Goal: Task Accomplishment & Management: Manage account settings

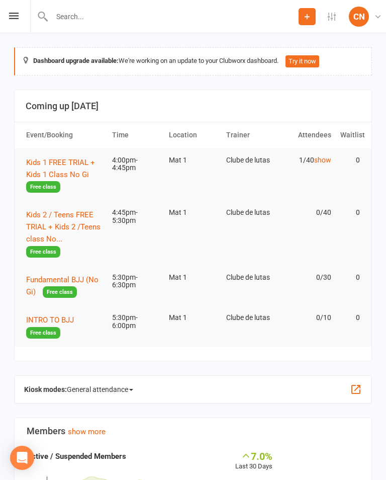
click at [76, 164] on span "Kids 1 FREE TRIAL + Kids 1 Class No Gi" at bounding box center [60, 168] width 69 height 21
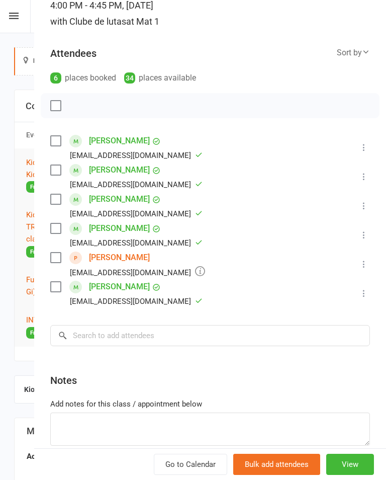
scroll to position [98, 0]
click at [104, 259] on link "[PERSON_NAME]" at bounding box center [119, 257] width 61 height 16
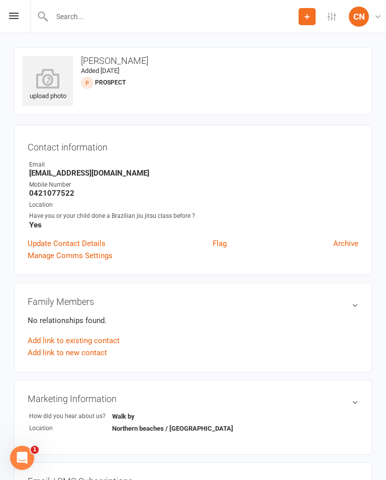
click at [85, 256] on link "Manage Comms Settings" at bounding box center [70, 255] width 85 height 12
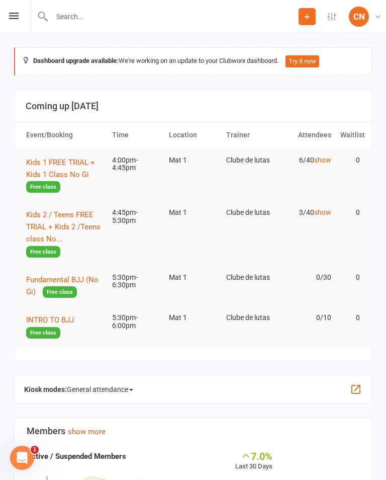
click at [65, 158] on span "Kids 1 FREE TRIAL + Kids 1 Class No Gi" at bounding box center [60, 168] width 69 height 21
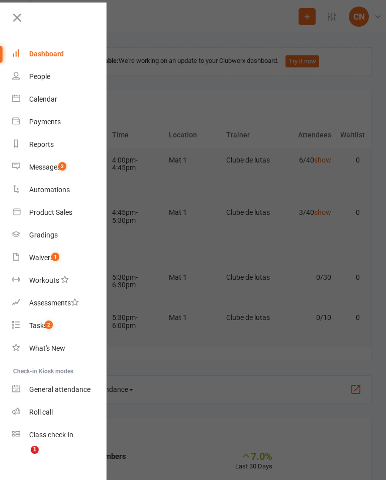
click at [50, 77] on div "People" at bounding box center [39, 76] width 21 height 8
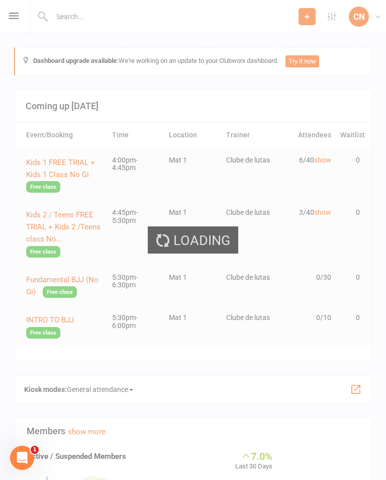
select select "100"
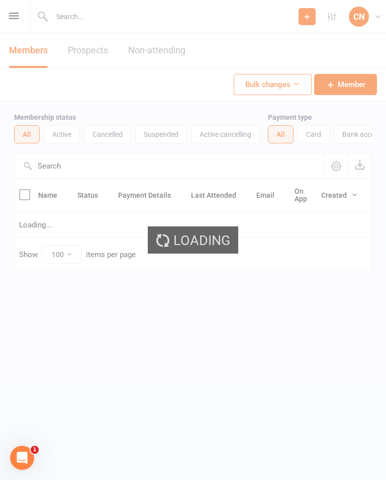
click at [88, 47] on div "Loading" at bounding box center [193, 240] width 386 height 480
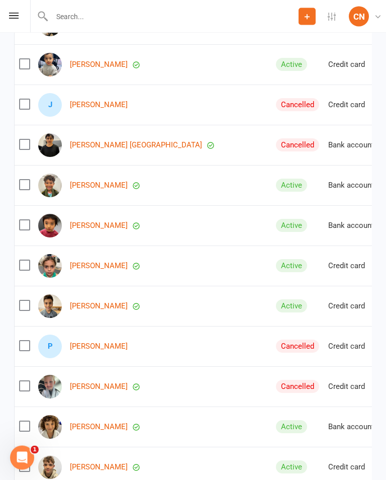
scroll to position [764, 0]
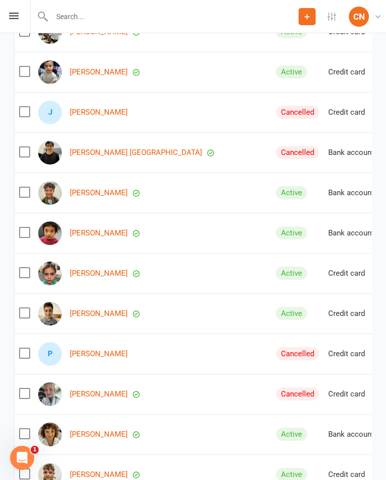
click at [76, 21] on input "text" at bounding box center [174, 17] width 250 height 14
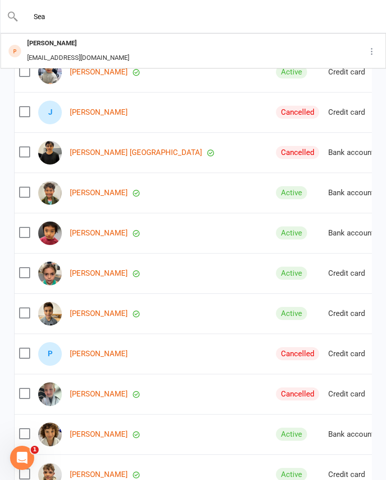
type input "Sea"
click at [65, 50] on div "[PERSON_NAME]" at bounding box center [78, 43] width 108 height 15
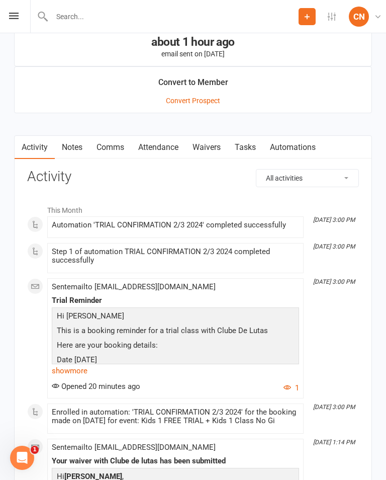
scroll to position [839, 0]
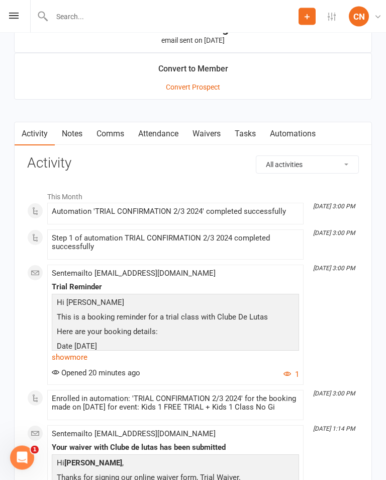
click at [209, 135] on link "Waivers" at bounding box center [207, 134] width 42 height 23
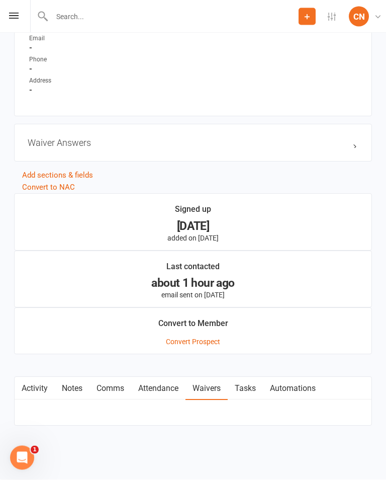
scroll to position [570, 0]
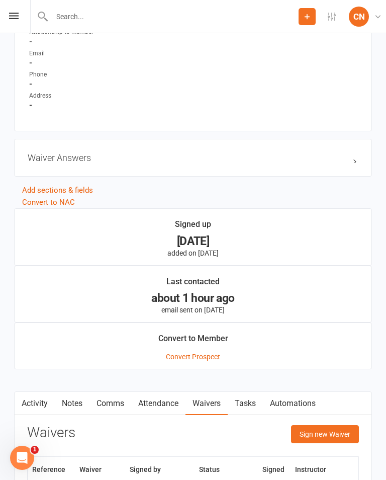
click at [340, 433] on button "Sign new Waiver" at bounding box center [325, 434] width 68 height 18
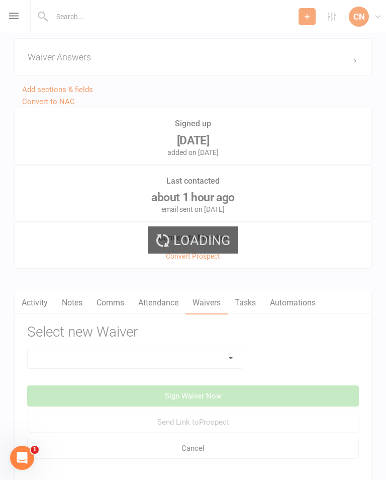
scroll to position [738, 0]
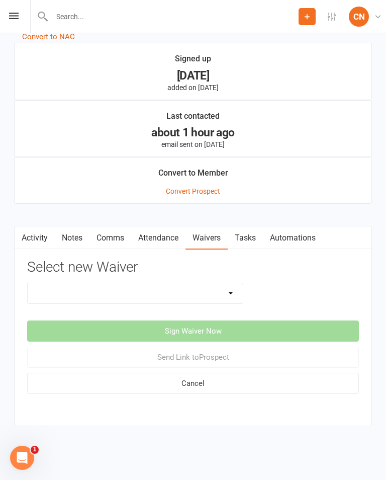
click at [235, 290] on select "Change Payment Details Membership CDL Trial Waiver" at bounding box center [135, 293] width 215 height 20
select select "12747"
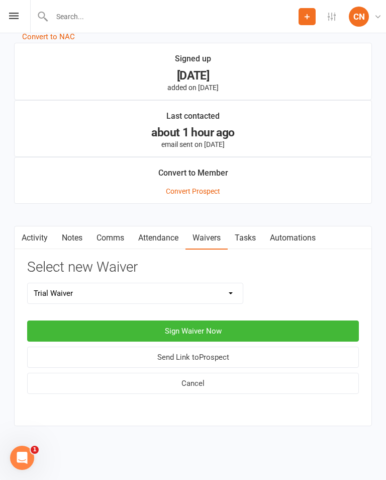
click at [308, 331] on button "Sign Waiver Now" at bounding box center [193, 330] width 332 height 21
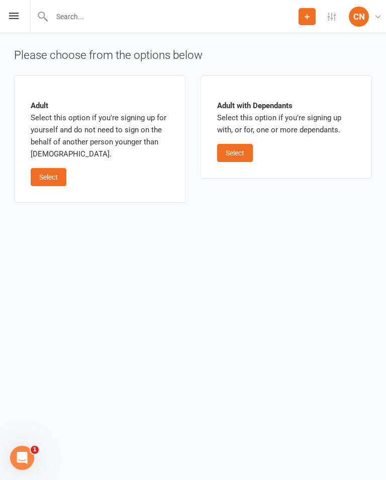
click at [237, 160] on button "Select" at bounding box center [235, 153] width 36 height 18
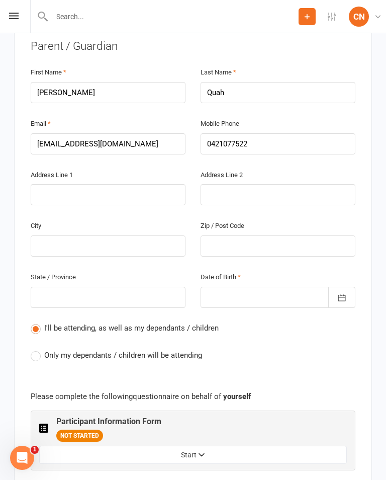
scroll to position [251, 0]
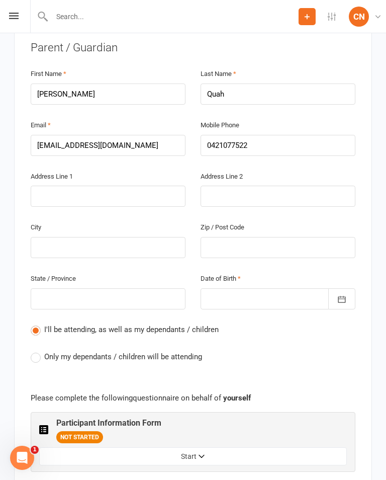
click at [47, 351] on span "Only my dependants / children will be attending" at bounding box center [123, 356] width 158 height 11
click at [37, 351] on input "Only my dependants / children will be attending" at bounding box center [34, 351] width 7 height 0
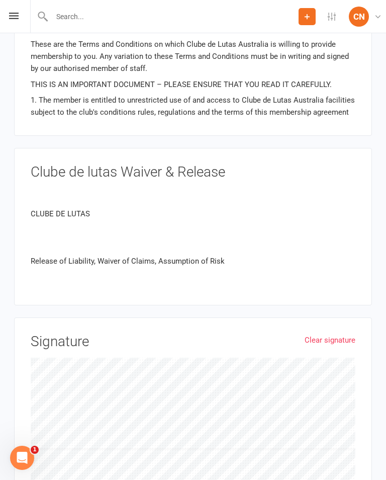
scroll to position [1375, 0]
click at [340, 335] on link "Clear signature" at bounding box center [330, 341] width 51 height 12
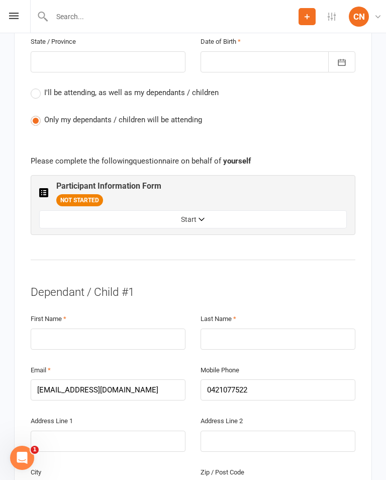
scroll to position [491, 0]
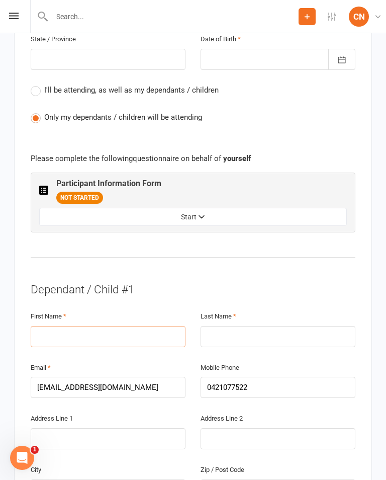
click at [66, 326] on input "text" at bounding box center [108, 336] width 155 height 21
type input "Liam"
click at [271, 326] on input "text" at bounding box center [278, 336] width 155 height 21
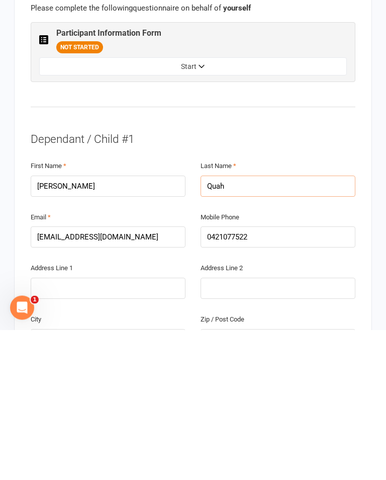
type input "Quah"
click at [46, 428] on input "text" at bounding box center [108, 438] width 155 height 21
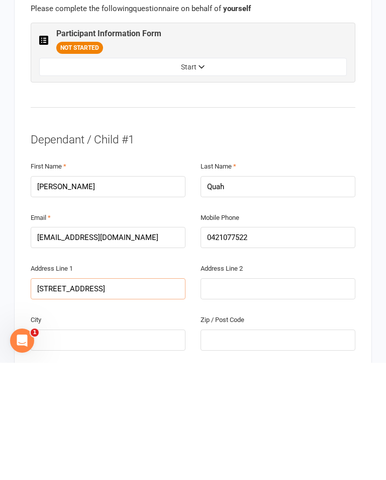
scroll to position [524, 0]
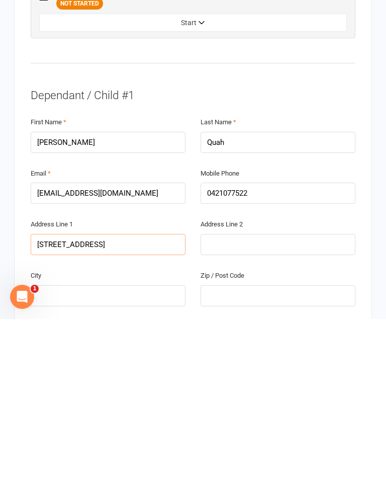
type input "Unit 3 797-799 Warringa Road"
click at [59, 446] on input "text" at bounding box center [108, 456] width 155 height 21
type input "Forestville"
click at [304, 446] on input "text" at bounding box center [278, 456] width 155 height 21
type input "2087"
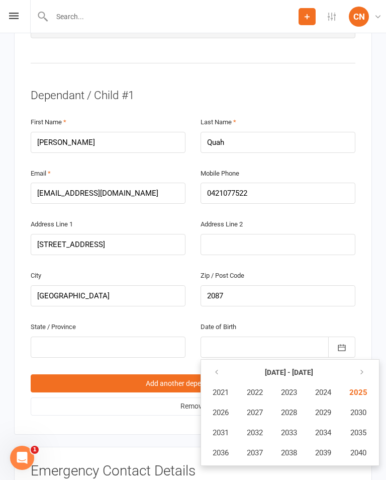
click at [218, 368] on icon "button" at bounding box center [216, 372] width 7 height 8
click at [326, 448] on span "2019" at bounding box center [323, 452] width 16 height 9
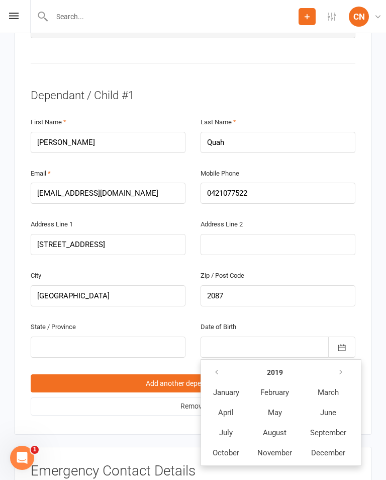
click at [285, 403] on button "May" at bounding box center [275, 412] width 52 height 19
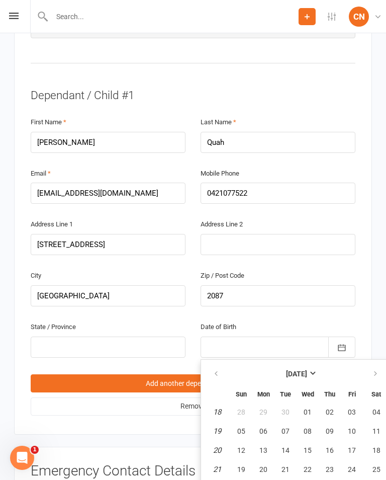
click at [332, 479] on button "30" at bounding box center [329, 488] width 21 height 18
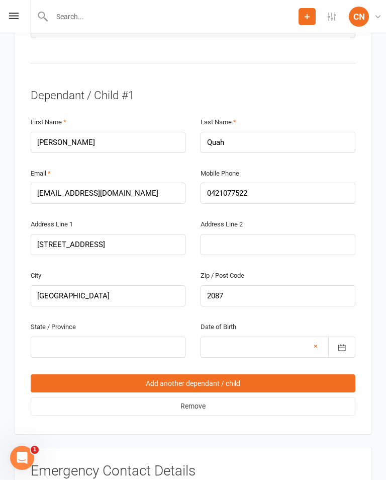
type input "30 May 2019"
click at [46, 337] on input "text" at bounding box center [108, 347] width 155 height 21
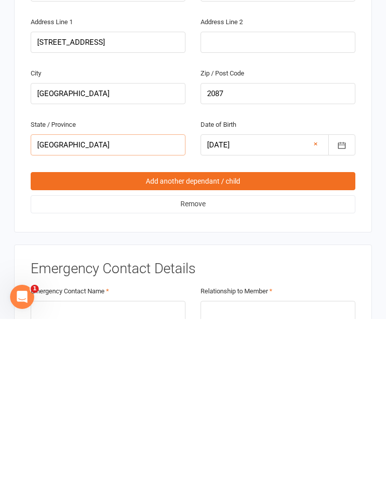
type input "[GEOGRAPHIC_DATA]"
click at [55, 446] on div "Emergency Contact Name" at bounding box center [108, 464] width 155 height 37
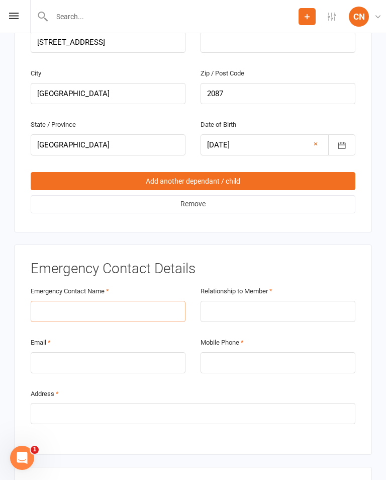
click at [60, 301] on input "text" at bounding box center [108, 311] width 155 height 21
type input "V"
type input "[PERSON_NAME]"
click at [301, 301] on input "text" at bounding box center [278, 311] width 155 height 21
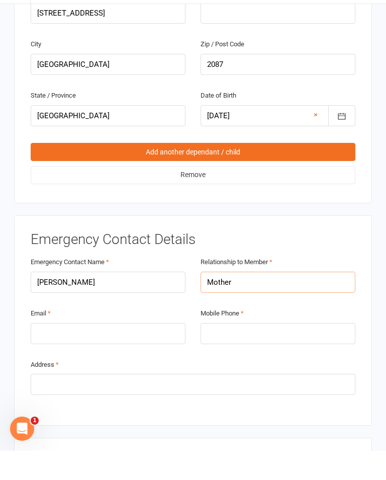
type input "Mother"
click at [278, 352] on input "tel" at bounding box center [278, 362] width 155 height 21
type input "0432629560"
click at [56, 352] on input "email" at bounding box center [108, 362] width 155 height 21
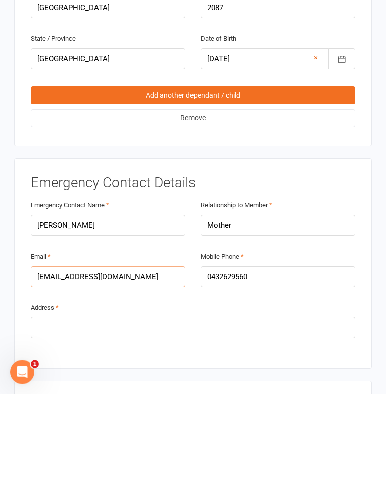
type input "[EMAIL_ADDRESS][DOMAIN_NAME]"
click at [55, 403] on input "text" at bounding box center [193, 413] width 325 height 21
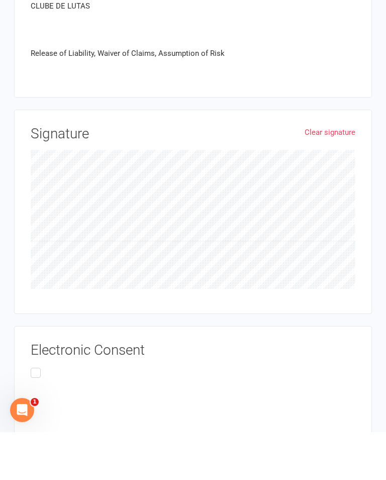
scroll to position [1571, 0]
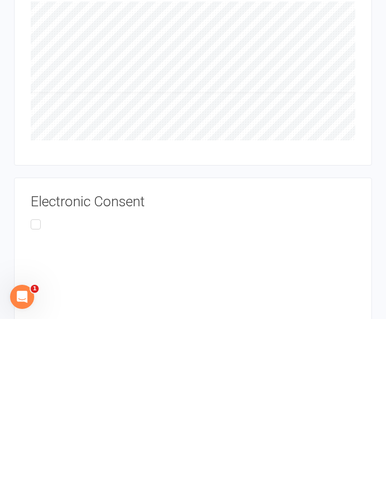
type input "[STREET_ADDRESS]"
click at [34, 378] on input "This Privacy Policy applies only to information we collect through electronic o…" at bounding box center [34, 378] width 7 height 0
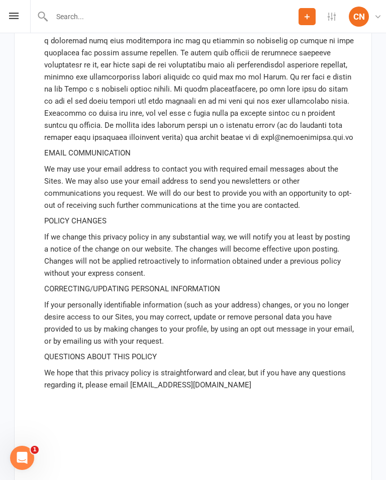
scroll to position [4037, 0]
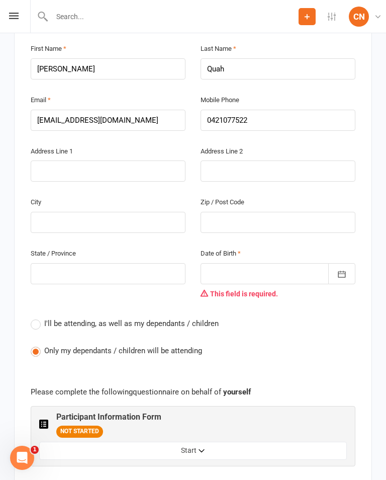
scroll to position [276, 0]
click at [311, 264] on div at bounding box center [278, 274] width 155 height 21
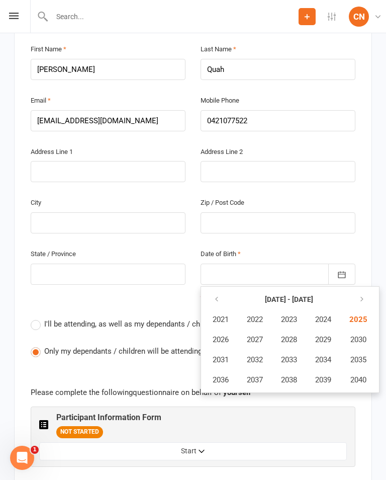
click at [210, 290] on button "button" at bounding box center [218, 299] width 22 height 18
click at [220, 290] on button "button" at bounding box center [218, 299] width 22 height 18
click at [213, 295] on icon "button" at bounding box center [216, 299] width 7 height 8
click at [214, 295] on icon "button" at bounding box center [216, 299] width 7 height 8
click at [364, 295] on icon "button" at bounding box center [360, 299] width 7 height 8
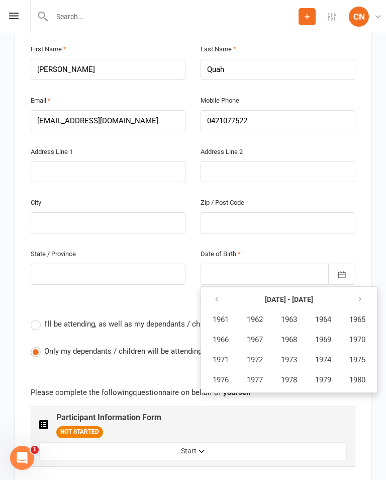
click at [364, 295] on icon "button" at bounding box center [360, 299] width 7 height 8
click at [366, 315] on span "1985" at bounding box center [358, 319] width 16 height 9
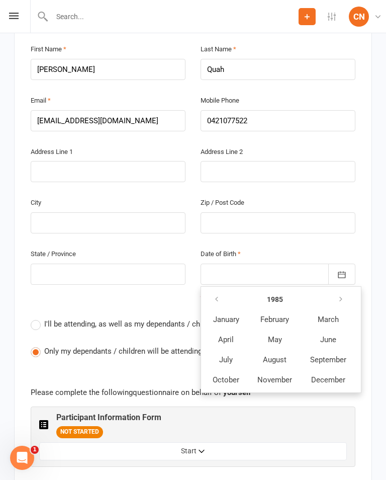
click at [271, 375] on span "November" at bounding box center [275, 379] width 35 height 9
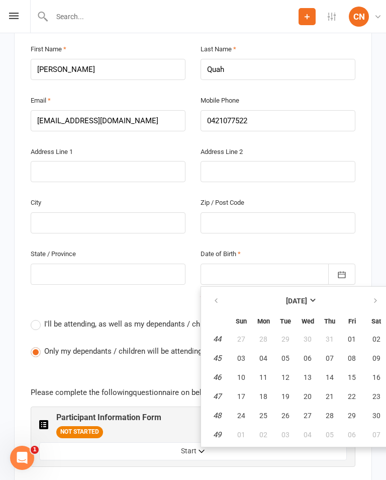
click at [284, 411] on span "26" at bounding box center [286, 415] width 8 height 8
type input "26 Nov 1985"
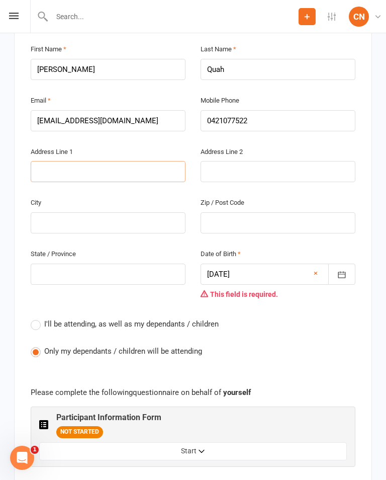
click at [134, 161] on input "text" at bounding box center [108, 171] width 155 height 21
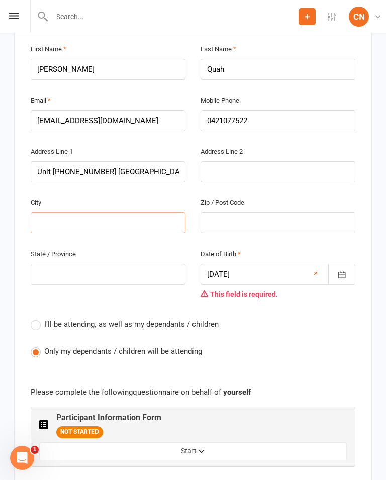
click at [155, 212] on input "text" at bounding box center [108, 222] width 155 height 21
click at [162, 161] on input "Unit 3 797-799 Warringa Rpad" at bounding box center [108, 171] width 155 height 21
click at [164, 161] on input "Unit 3 797-799 Warringa Rpad" at bounding box center [108, 171] width 155 height 21
type input "Unit 3 797-799 Warringa Road"
click at [170, 212] on input "text" at bounding box center [108, 222] width 155 height 21
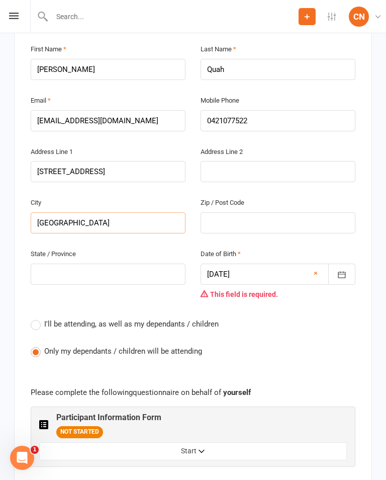
type input "[GEOGRAPHIC_DATA]"
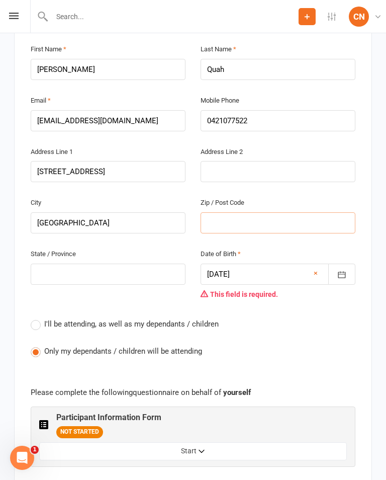
click at [269, 212] on input "text" at bounding box center [278, 222] width 155 height 21
type input "2087"
click at [58, 264] on input "text" at bounding box center [108, 274] width 155 height 21
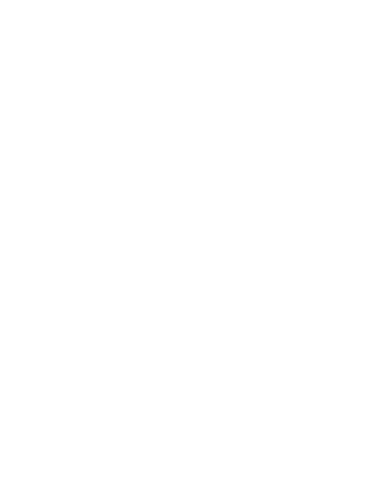
scroll to position [4072, 0]
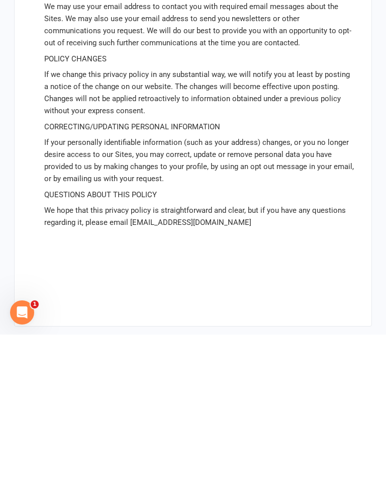
type input "Nsw"
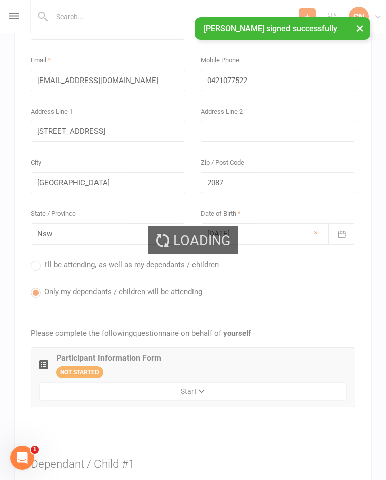
scroll to position [315, 0]
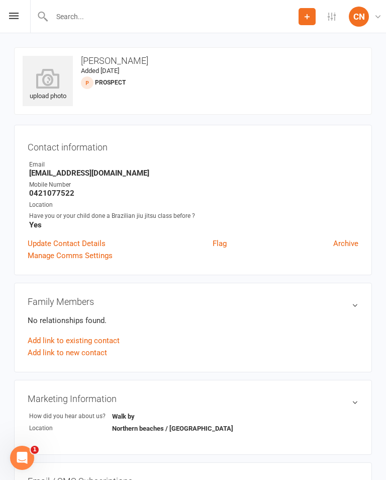
click at [14, 13] on icon at bounding box center [14, 16] width 10 height 7
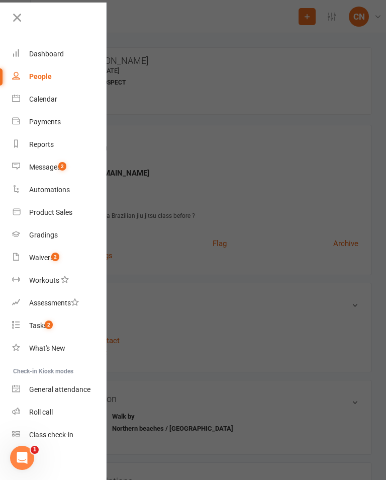
click at [34, 102] on div "Calendar" at bounding box center [43, 99] width 28 height 8
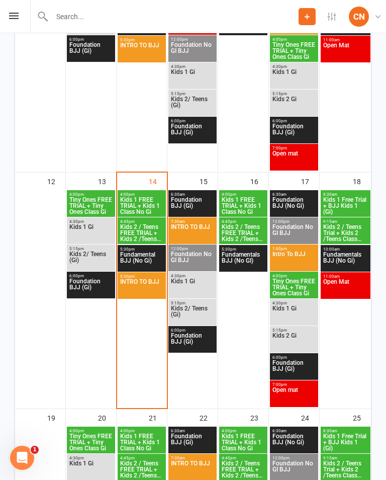
scroll to position [552, 0]
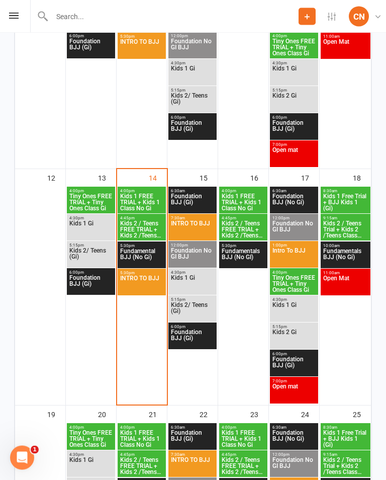
click at [144, 194] on span "4:00pm - 4:45pm" at bounding box center [142, 191] width 44 height 5
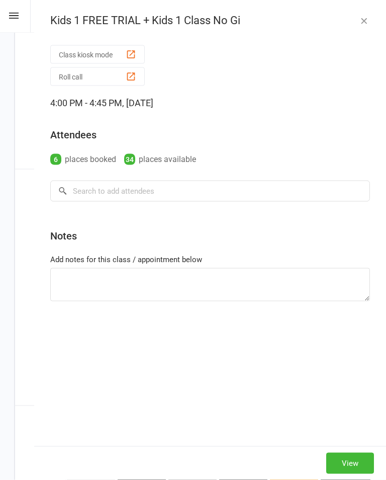
scroll to position [553, 0]
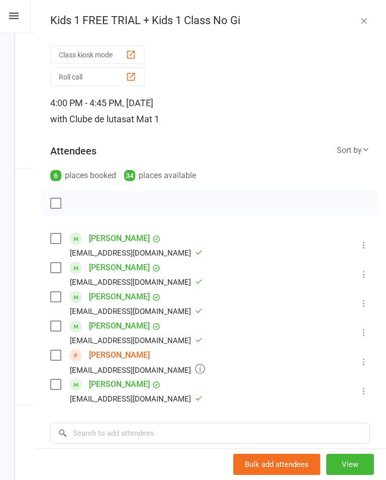
click at [109, 361] on link "[PERSON_NAME]" at bounding box center [119, 355] width 61 height 16
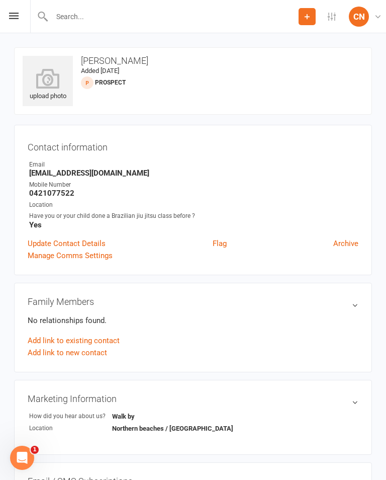
click at [85, 359] on div "Family Members No relationships found. Add link to existing contact Add link to…" at bounding box center [193, 328] width 358 height 90
click at [50, 80] on icon at bounding box center [48, 78] width 50 height 20
click at [7, 13] on div "Prospect Member Non-attending contact Class / event Appointment Grading event T…" at bounding box center [193, 16] width 386 height 33
click at [13, 13] on icon at bounding box center [14, 16] width 10 height 7
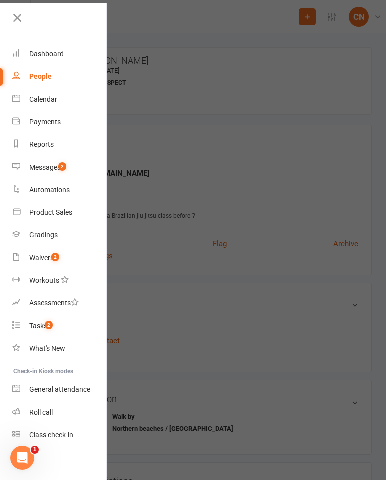
click at [45, 70] on link "People" at bounding box center [59, 76] width 95 height 23
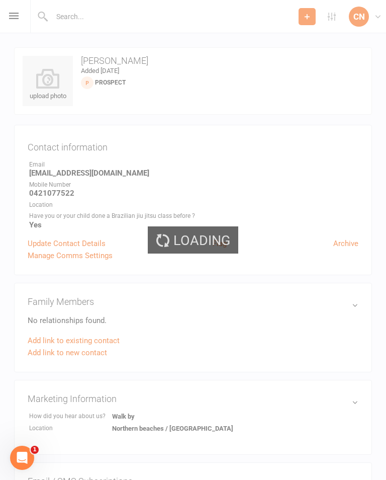
select select "100"
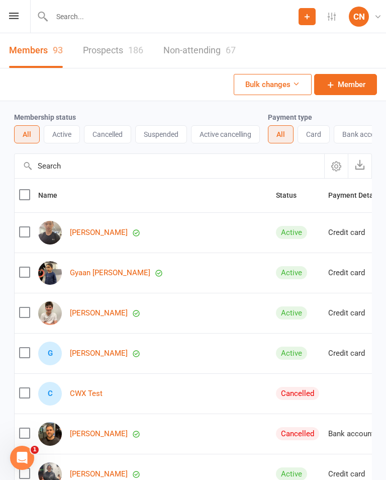
click at [102, 48] on link "Prospects 186" at bounding box center [113, 50] width 60 height 35
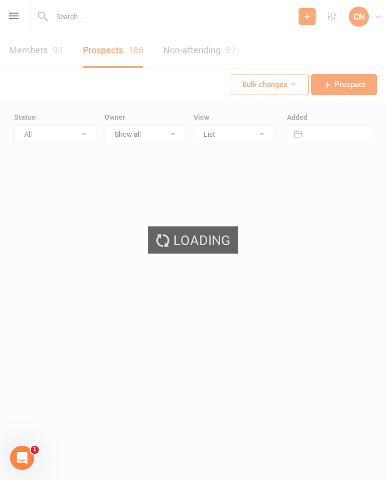
select select "100"
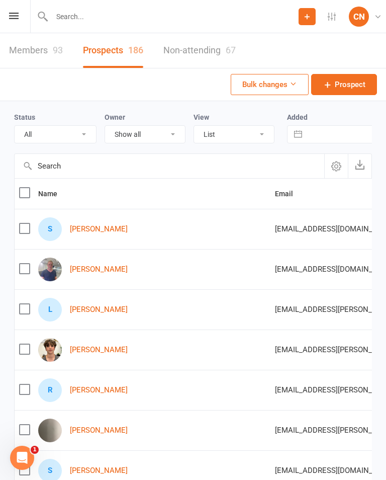
click at [84, 15] on input "text" at bounding box center [174, 17] width 250 height 14
click at [50, 10] on input "text" at bounding box center [174, 17] width 250 height 14
click at [102, 227] on link "[PERSON_NAME]" at bounding box center [99, 229] width 58 height 9
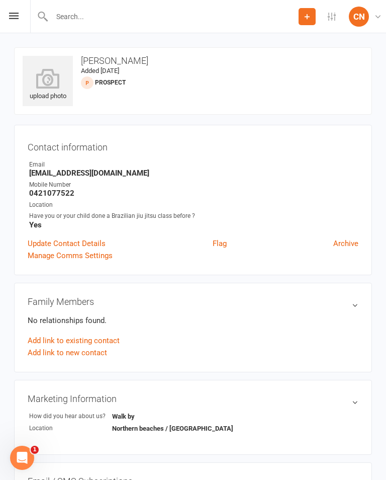
click at [12, 16] on icon at bounding box center [14, 16] width 10 height 7
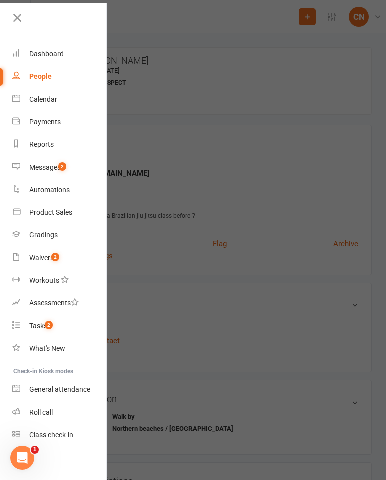
click at [41, 52] on div "Dashboard" at bounding box center [46, 54] width 35 height 8
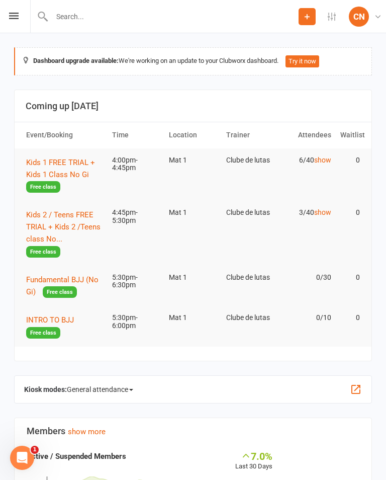
click at [45, 167] on button "Kids 1 FREE TRIAL + Kids 1 Class No Gi Free class" at bounding box center [64, 174] width 77 height 37
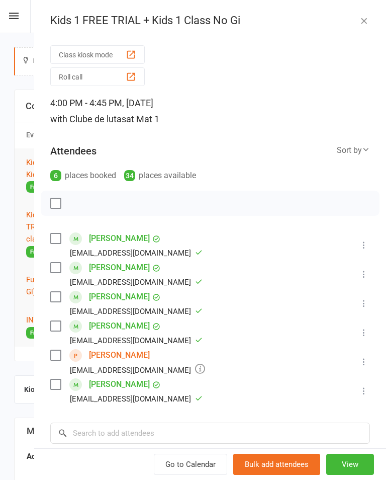
click at [90, 363] on link "[PERSON_NAME]" at bounding box center [119, 355] width 61 height 16
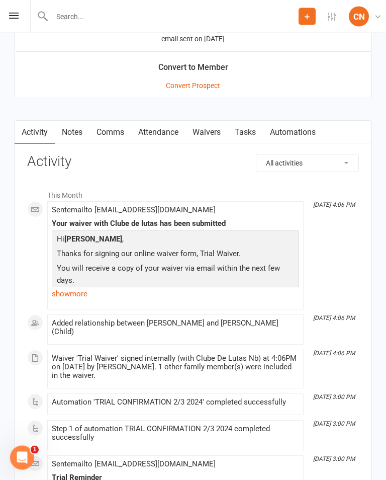
scroll to position [842, 0]
click at [74, 292] on link "show more" at bounding box center [175, 293] width 247 height 14
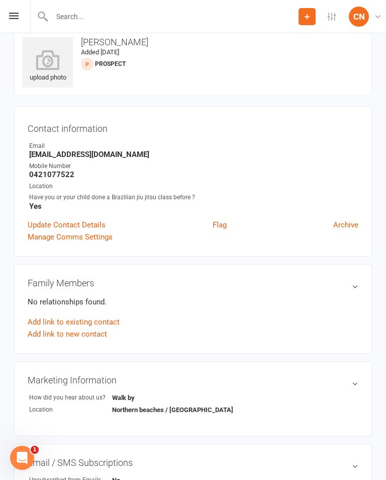
scroll to position [0, 0]
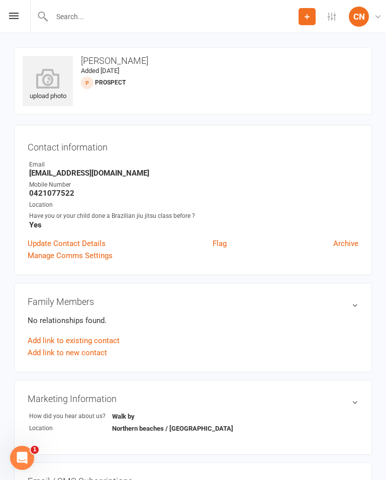
click at [10, 16] on icon at bounding box center [14, 16] width 10 height 7
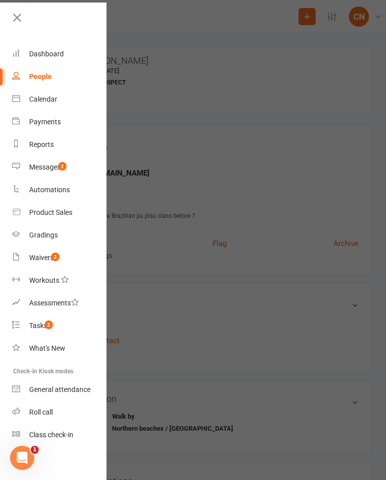
click at [47, 251] on link "Waivers 2" at bounding box center [59, 257] width 95 height 23
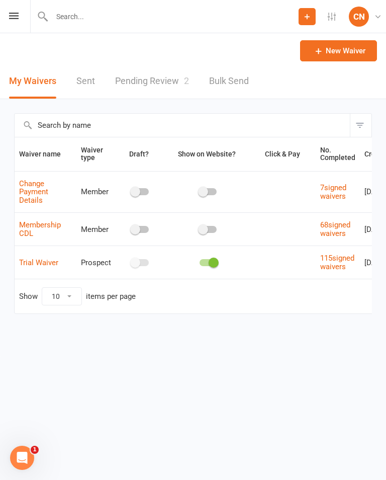
click at [42, 267] on link "Trial Waiver" at bounding box center [38, 262] width 39 height 9
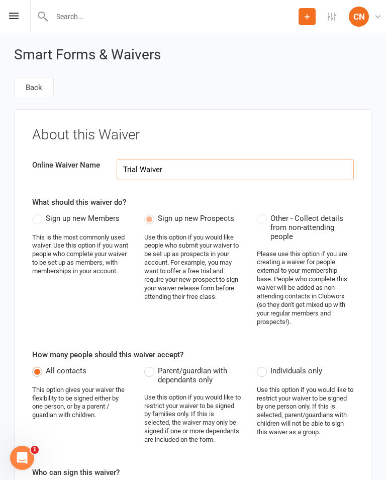
select select "applies_to_primary_signee"
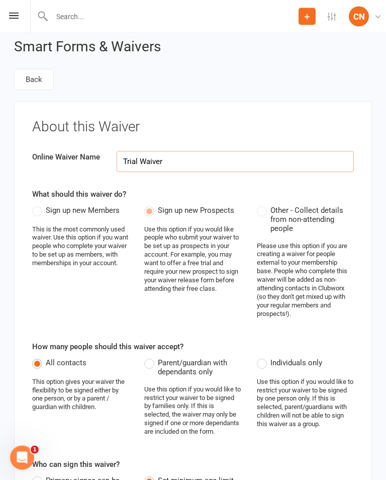
scroll to position [9, 0]
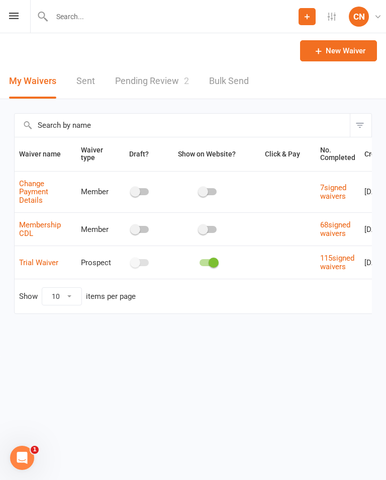
click at [12, 16] on icon at bounding box center [14, 16] width 10 height 7
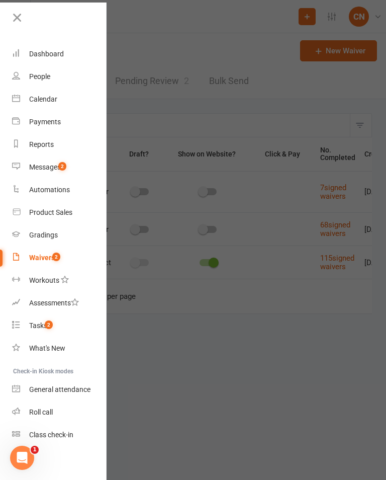
click at [52, 81] on link "People" at bounding box center [59, 76] width 95 height 23
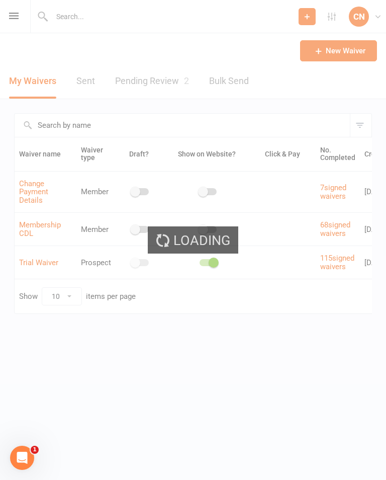
select select "100"
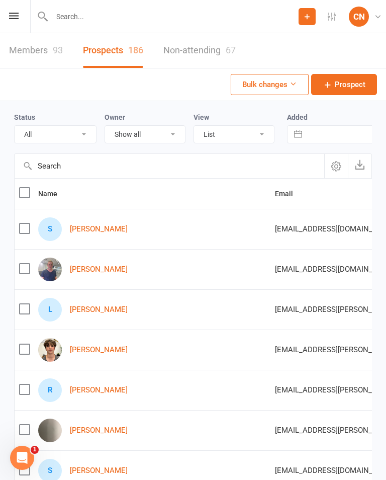
click at [299, 226] on span "[EMAIL_ADDRESS][DOMAIN_NAME]" at bounding box center [335, 228] width 121 height 19
click at [91, 231] on link "[PERSON_NAME]" at bounding box center [99, 229] width 58 height 9
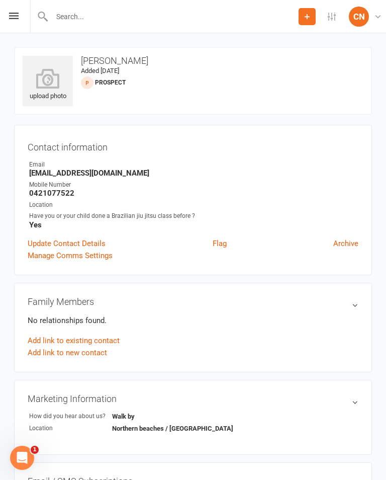
scroll to position [1, 0]
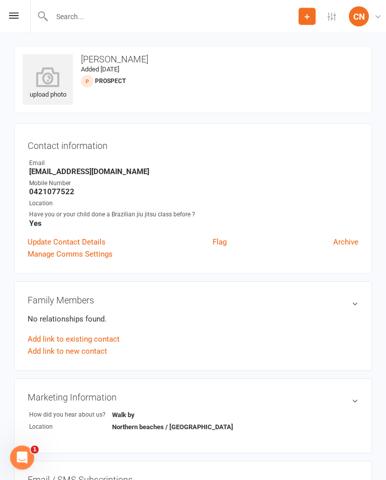
click at [355, 301] on h3 "Family Members" at bounding box center [193, 300] width 331 height 11
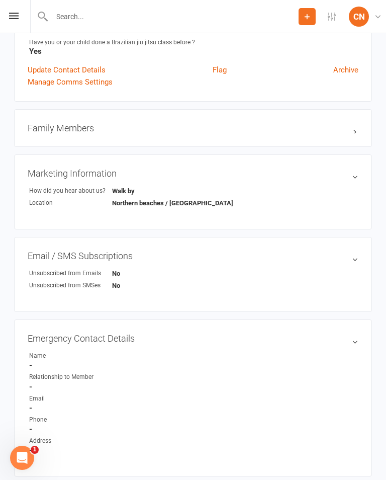
scroll to position [0, 0]
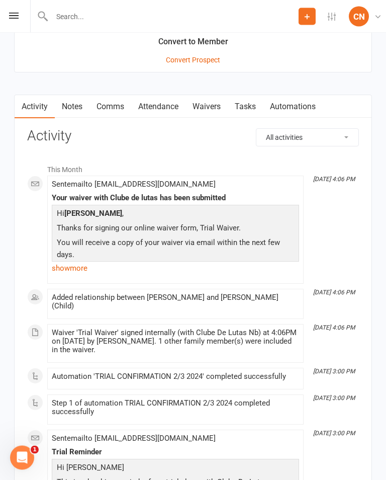
scroll to position [867, 0]
click at [107, 17] on input "text" at bounding box center [174, 17] width 250 height 14
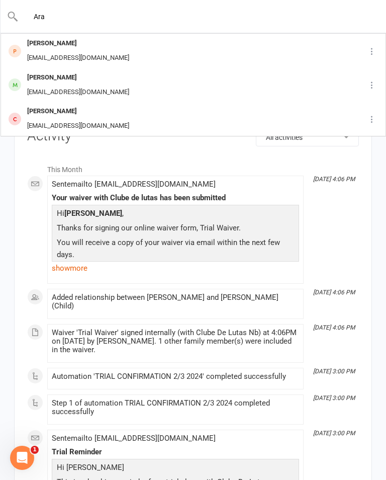
type input "Ara"
click at [47, 78] on div "Ara Ohanessian" at bounding box center [78, 77] width 108 height 15
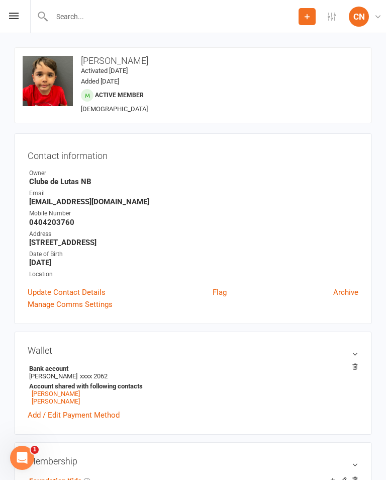
click at [12, 16] on icon at bounding box center [14, 16] width 10 height 7
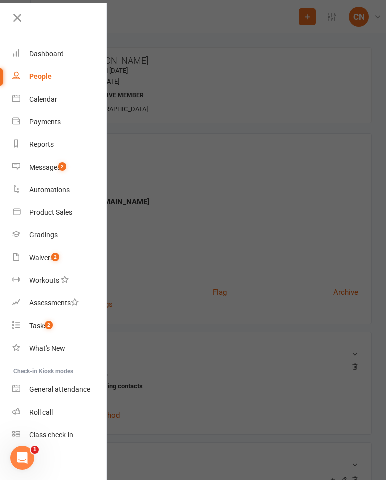
click at [40, 95] on link "Calendar" at bounding box center [59, 99] width 95 height 23
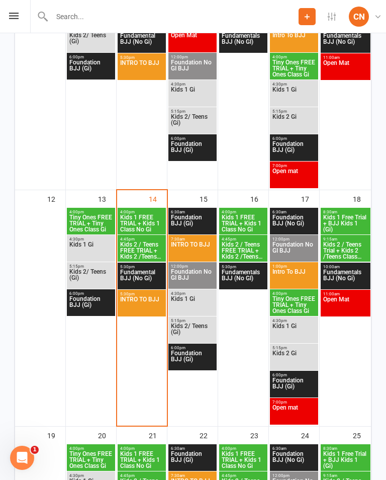
scroll to position [530, 0]
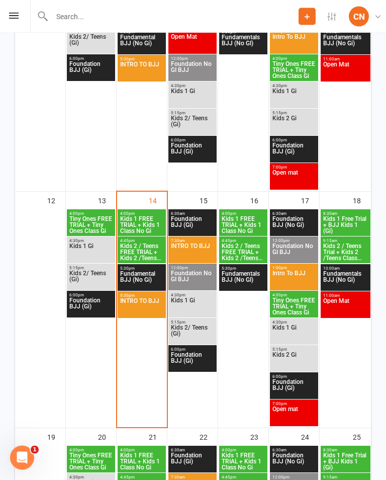
click at [141, 224] on span "Kids 1 FREE TRIAL + Kids 1 Class No Gi" at bounding box center [142, 225] width 44 height 18
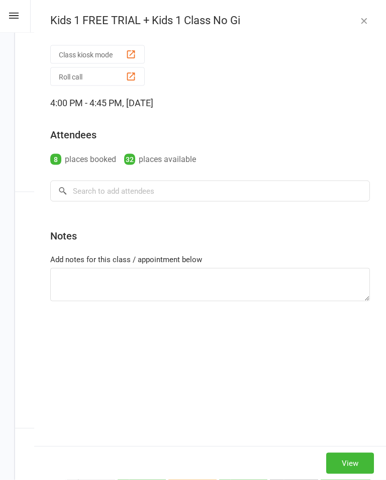
scroll to position [530, 0]
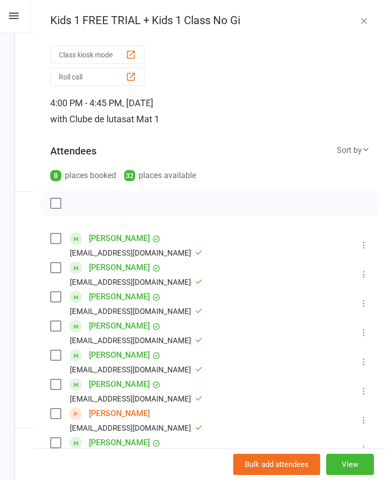
click at [90, 422] on link "[PERSON_NAME]" at bounding box center [119, 413] width 61 height 16
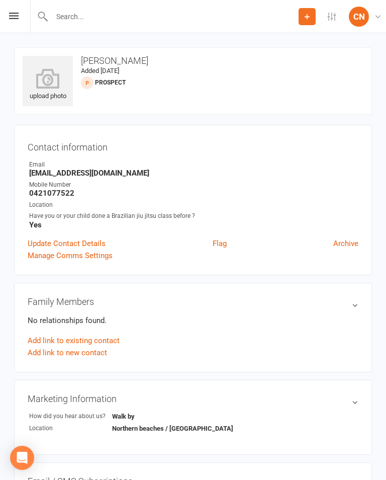
click at [16, 19] on icon at bounding box center [14, 16] width 10 height 7
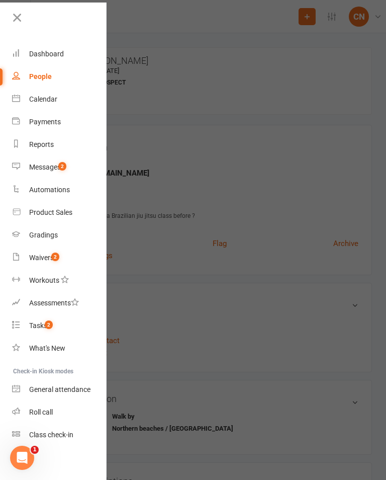
click at [50, 75] on div "People" at bounding box center [40, 76] width 23 height 8
select select "100"
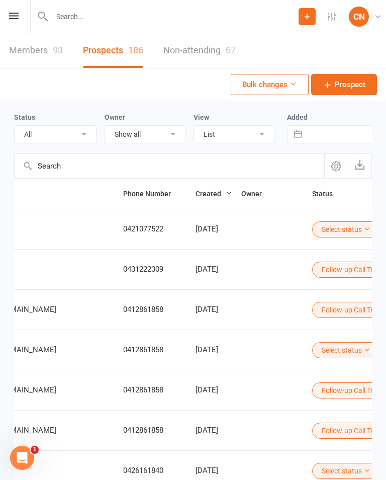
scroll to position [0, 397]
click at [313, 225] on button "Select status" at bounding box center [347, 229] width 68 height 16
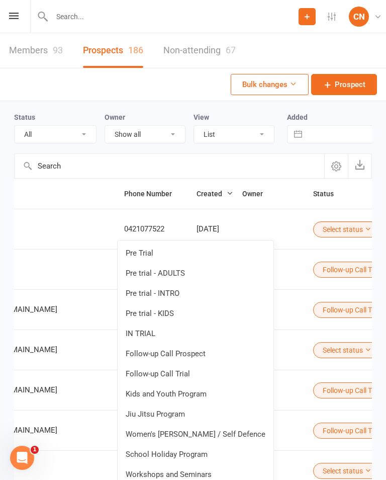
click at [185, 329] on link "IN TRIAL" at bounding box center [196, 333] width 156 height 20
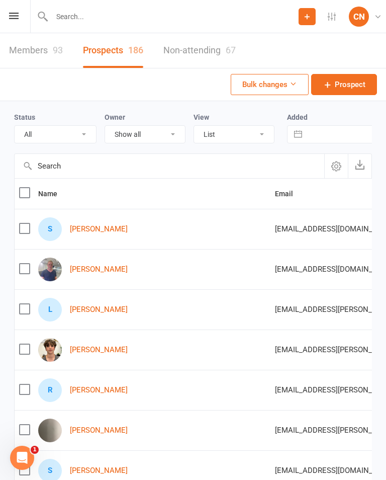
scroll to position [0, 0]
click at [96, 233] on link "[PERSON_NAME]" at bounding box center [99, 229] width 58 height 9
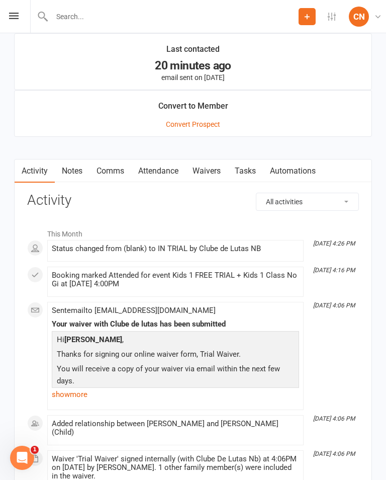
scroll to position [802, 0]
click at [246, 167] on link "Tasks" at bounding box center [245, 171] width 35 height 23
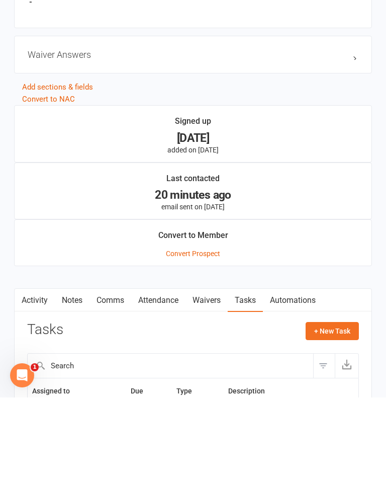
scroll to position [692, 0]
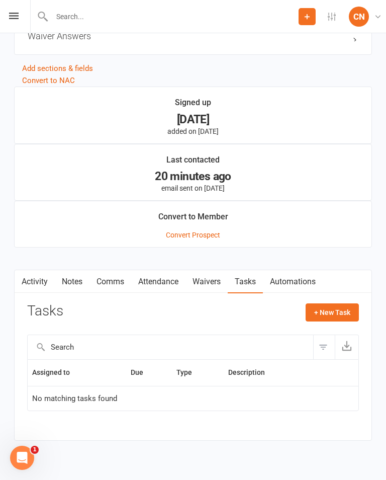
click at [298, 280] on link "Automations" at bounding box center [293, 281] width 60 height 23
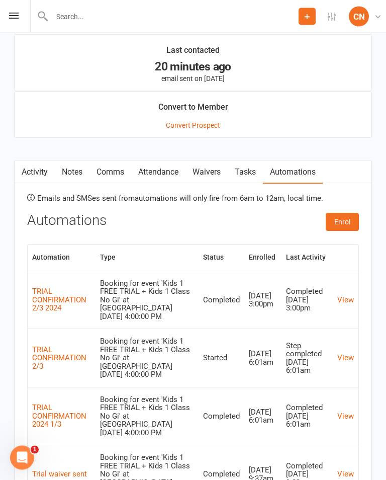
scroll to position [802, 0]
click at [345, 304] on link "View" at bounding box center [346, 299] width 17 height 9
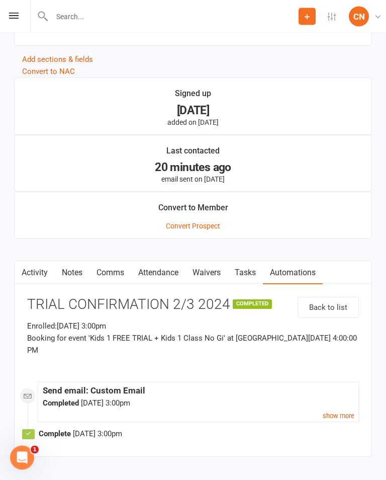
scroll to position [704, 0]
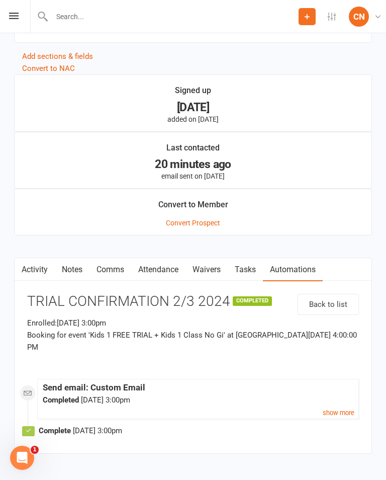
click at [214, 268] on link "Waivers" at bounding box center [207, 269] width 42 height 23
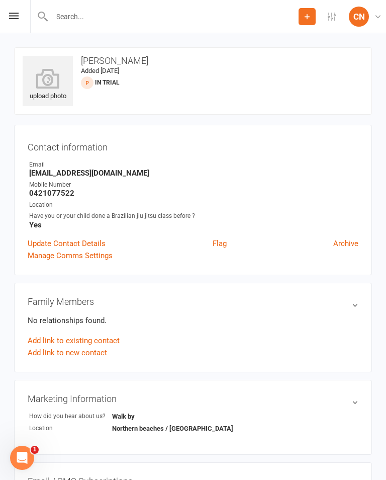
click at [46, 77] on icon at bounding box center [48, 78] width 50 height 20
click at [11, 14] on icon at bounding box center [14, 16] width 10 height 7
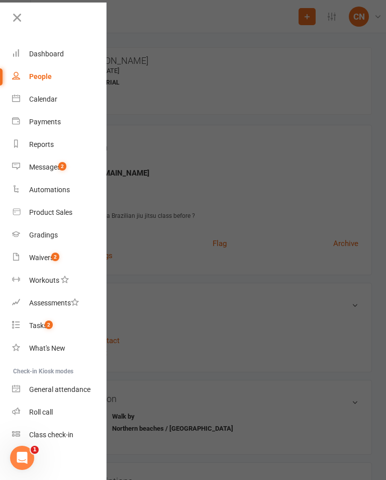
click at [47, 95] on link "Calendar" at bounding box center [59, 99] width 95 height 23
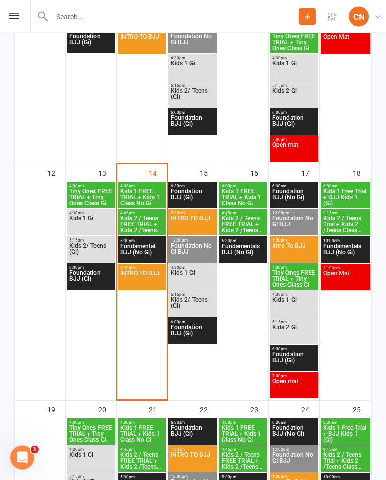
scroll to position [558, 0]
click at [144, 196] on span "Kids 1 FREE TRIAL + Kids 1 Class No Gi" at bounding box center [142, 197] width 44 height 18
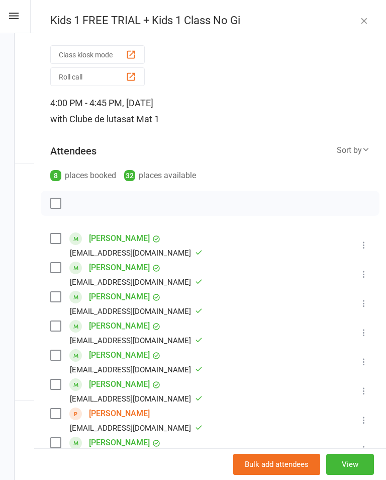
click at [366, 20] on icon "button" at bounding box center [364, 21] width 10 height 10
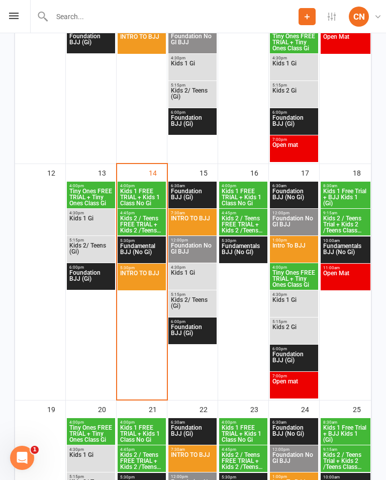
click at [142, 223] on span "Kids 2 / Teens FREE TRIAL + Kids 2 /Teens class No..." at bounding box center [142, 224] width 44 height 18
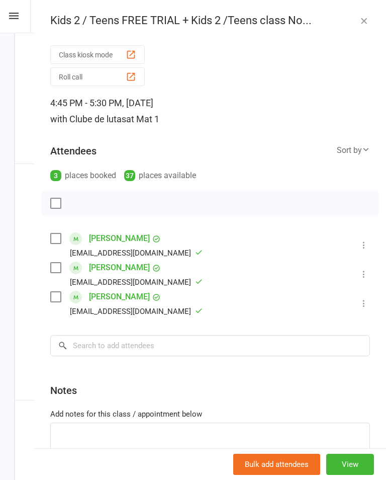
click at [367, 23] on icon "button" at bounding box center [364, 21] width 10 height 10
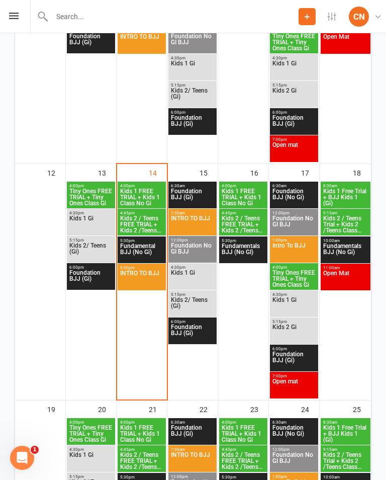
click at [150, 250] on span "Fundamental BJJ (No Gi)" at bounding box center [142, 252] width 44 height 18
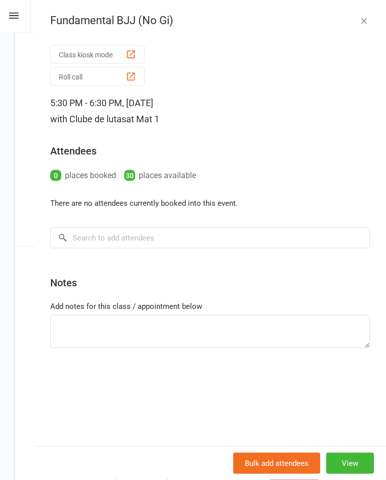
scroll to position [473, 0]
click at [364, 20] on icon "button" at bounding box center [364, 21] width 10 height 10
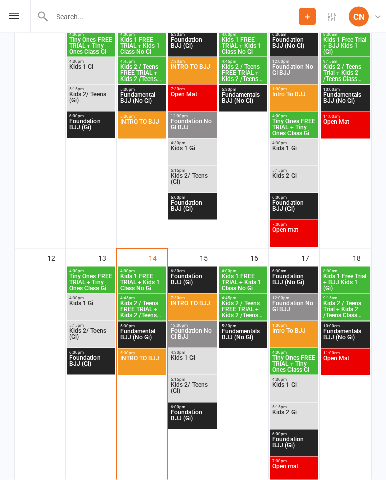
scroll to position [473, 0]
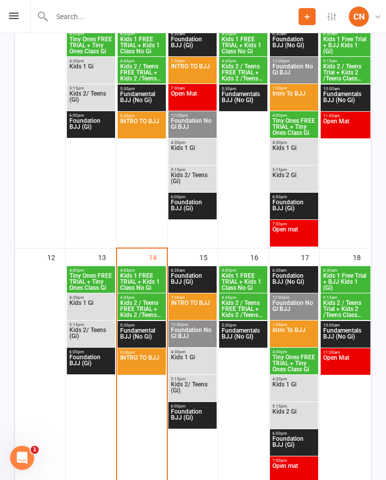
click at [140, 284] on span "Kids 1 FREE TRIAL + Kids 1 Class No Gi" at bounding box center [142, 282] width 44 height 18
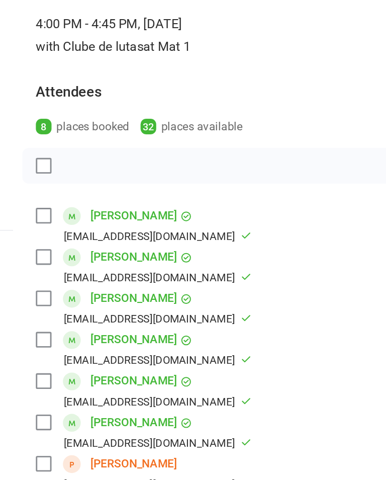
scroll to position [0, 0]
click at [34, 342] on div "Class kiosk mode Roll call 4:00 PM - 4:45 PM, Tuesday, October, 14, 2025 with C…" at bounding box center [210, 347] width 352 height 610
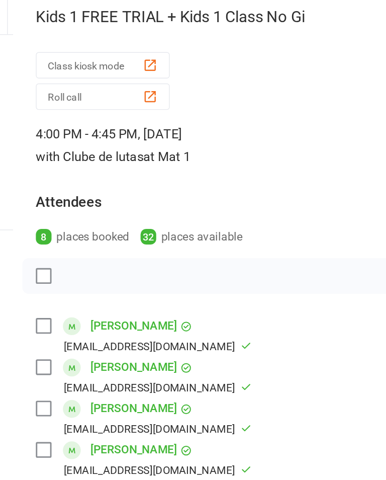
click at [54, 327] on div "Koah Kennedy Binawea.parker91@hotmail.com" at bounding box center [128, 332] width 156 height 29
click at [96, 327] on link "[PERSON_NAME]" at bounding box center [119, 326] width 61 height 16
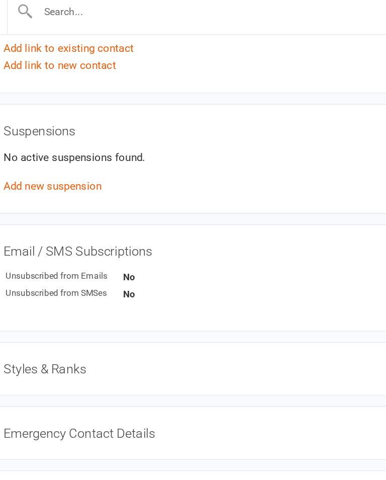
scroll to position [473, 0]
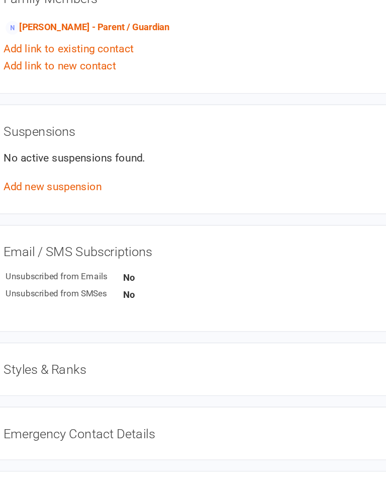
click at [88, 342] on h3 "Styles & Ranks" at bounding box center [193, 347] width 331 height 11
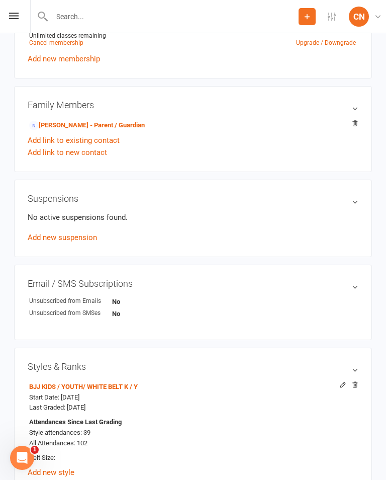
scroll to position [0, 0]
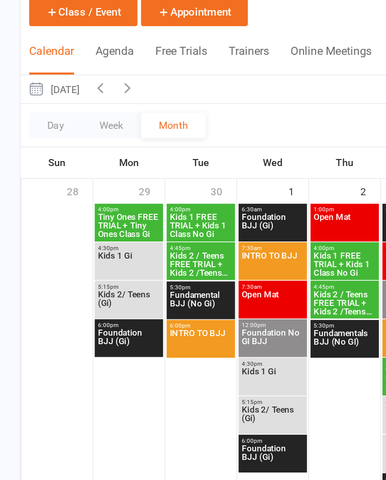
click at [146, 301] on span "Fundamental BJJ (No Gi)" at bounding box center [142, 310] width 44 height 18
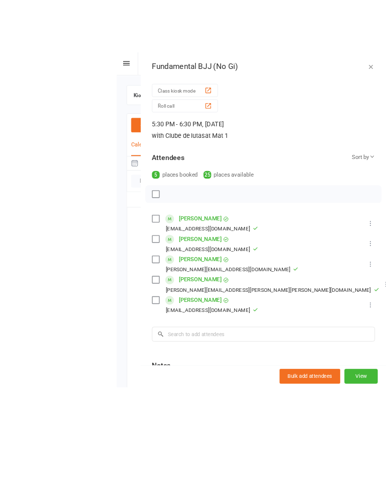
scroll to position [50, 0]
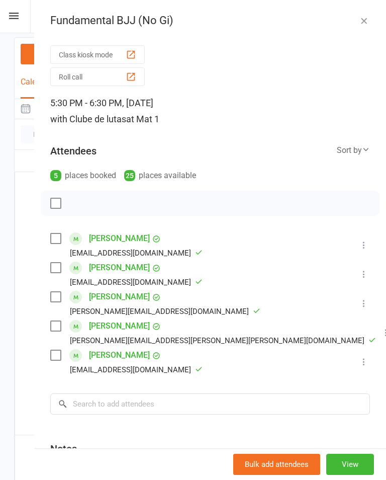
click at [360, 18] on icon "button" at bounding box center [364, 21] width 10 height 10
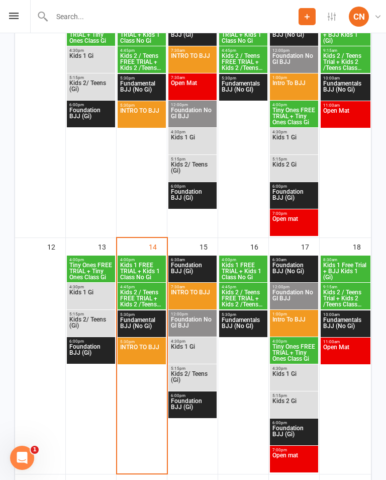
scroll to position [505, 0]
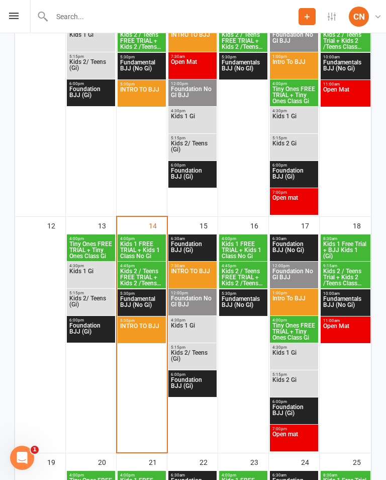
click at [146, 246] on span "Kids 1 FREE TRIAL + Kids 1 Class No Gi" at bounding box center [142, 250] width 44 height 18
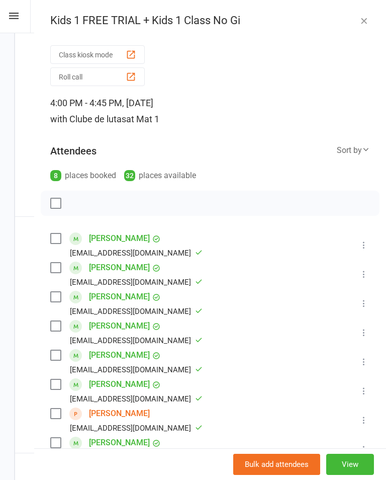
click at [116, 416] on link "[PERSON_NAME]" at bounding box center [119, 413] width 61 height 16
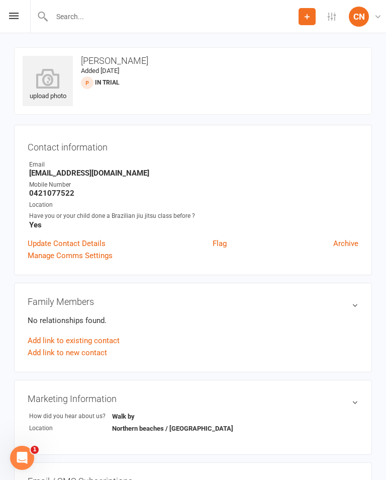
click at [45, 83] on icon at bounding box center [48, 78] width 50 height 20
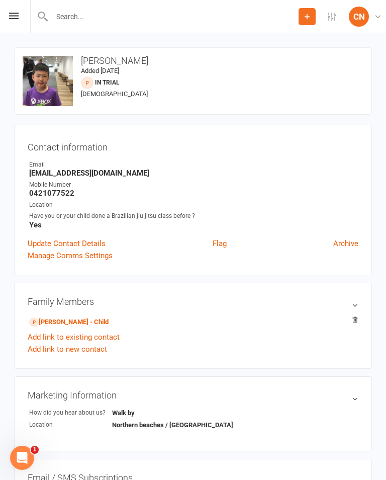
click at [65, 318] on link "[PERSON_NAME] - Child" at bounding box center [68, 322] width 79 height 11
click at [0, 0] on icon at bounding box center [0, 0] width 0 height 0
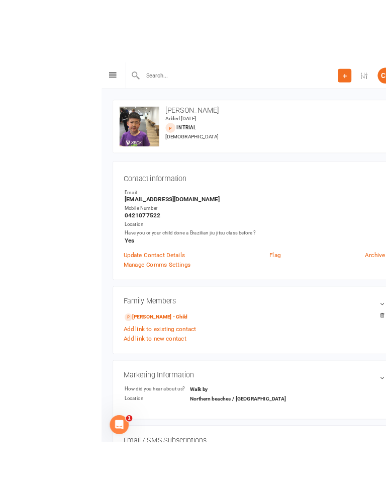
scroll to position [6, 0]
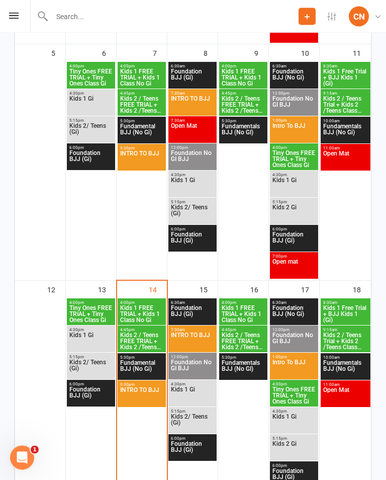
scroll to position [442, 0]
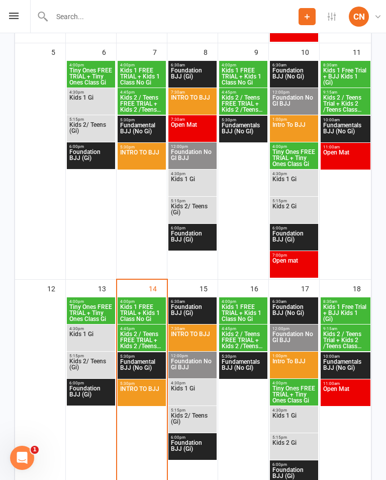
click at [135, 306] on span "Kids 1 FREE TRIAL + Kids 1 Class No Gi" at bounding box center [142, 313] width 44 height 18
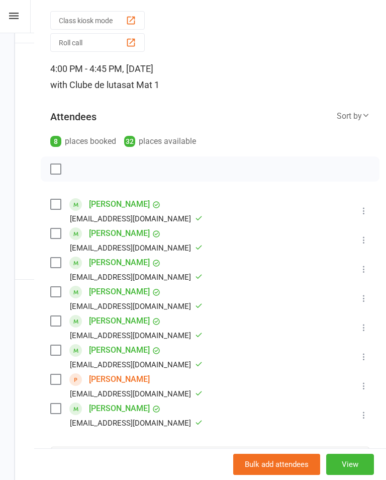
scroll to position [34, 0]
click at [99, 387] on link "[PERSON_NAME]" at bounding box center [119, 379] width 61 height 16
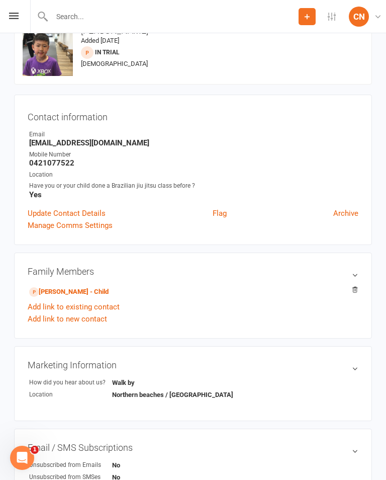
scroll to position [31, 0]
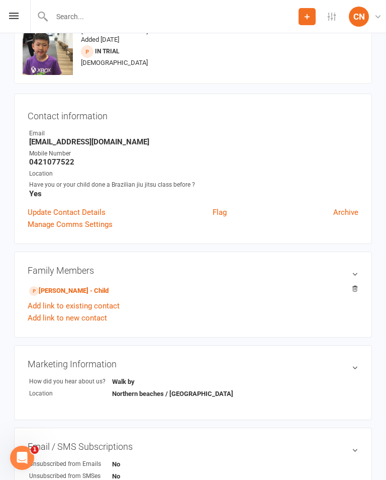
click at [61, 288] on link "[PERSON_NAME] - Child" at bounding box center [68, 291] width 79 height 11
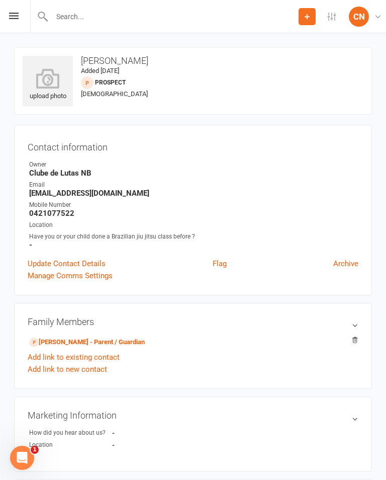
click at [46, 81] on icon at bounding box center [48, 78] width 50 height 20
click at [45, 92] on div "upload photo" at bounding box center [48, 84] width 50 height 33
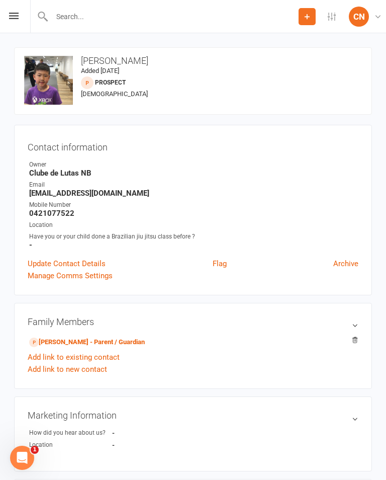
click at [51, 343] on link "[PERSON_NAME] - Parent / Guardian" at bounding box center [87, 342] width 116 height 11
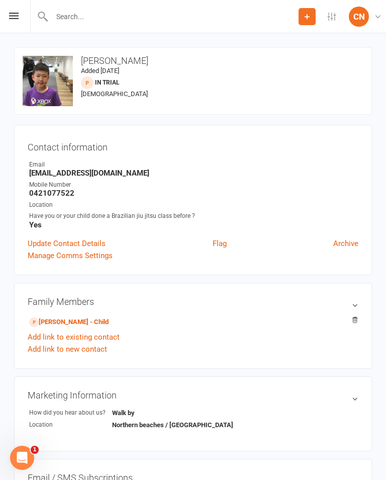
click at [110, 67] on time "Added [DATE]" at bounding box center [100, 71] width 38 height 8
click at [108, 73] on time "Added [DATE]" at bounding box center [100, 71] width 38 height 8
click at [0, 0] on icon at bounding box center [0, 0] width 0 height 0
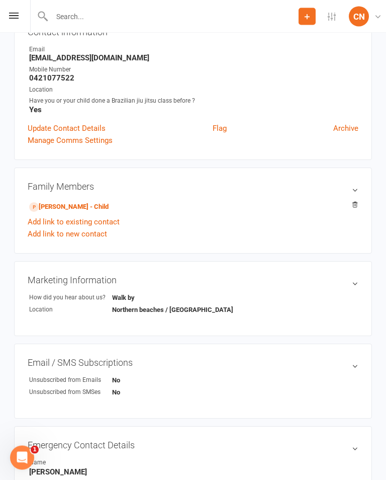
scroll to position [115, 0]
click at [77, 204] on link "[PERSON_NAME] - Child" at bounding box center [68, 207] width 79 height 11
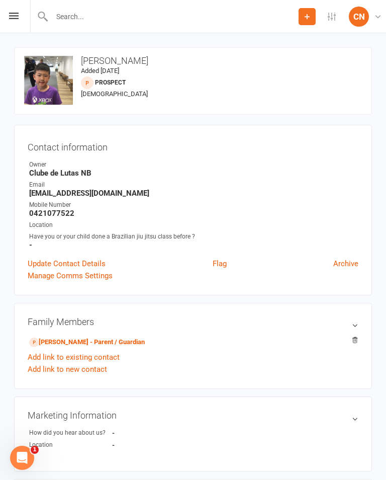
click at [15, 14] on icon at bounding box center [14, 16] width 10 height 7
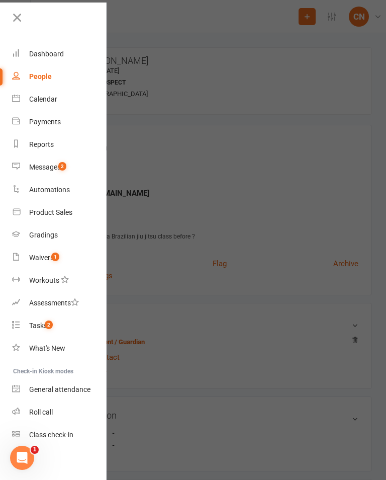
click at [40, 80] on div "People" at bounding box center [40, 76] width 23 height 8
select select "100"
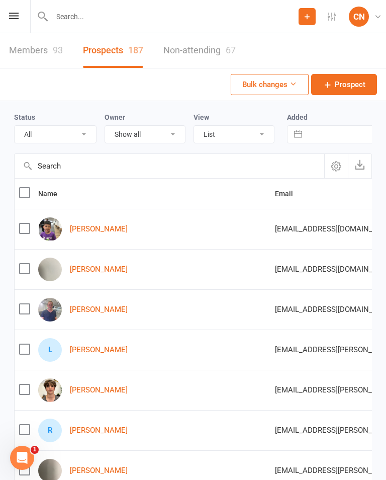
click at [360, 81] on span "Prospect" at bounding box center [350, 84] width 31 height 12
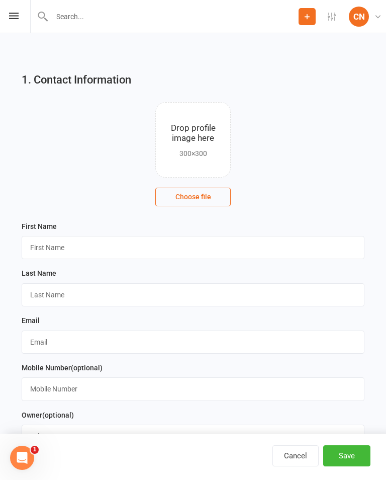
click at [17, 12] on div "Prospect Member Non-attending contact Class / event Appointment Grading event T…" at bounding box center [193, 16] width 386 height 33
select select "100"
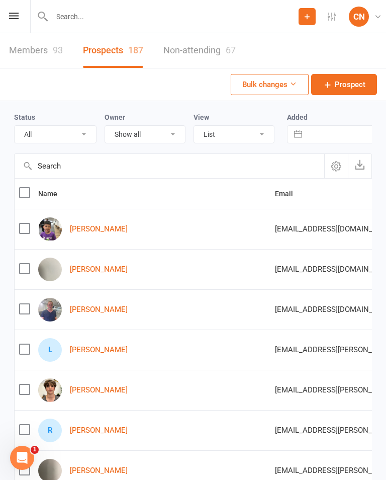
click at [27, 47] on link "Members 93" at bounding box center [36, 50] width 54 height 35
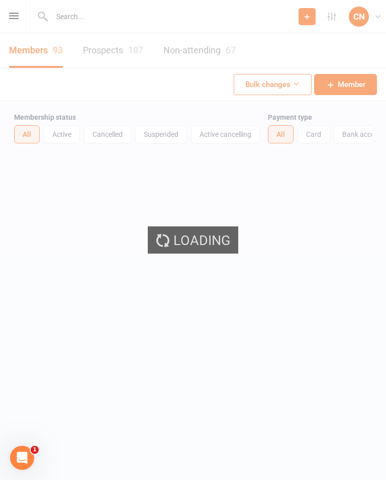
select select "100"
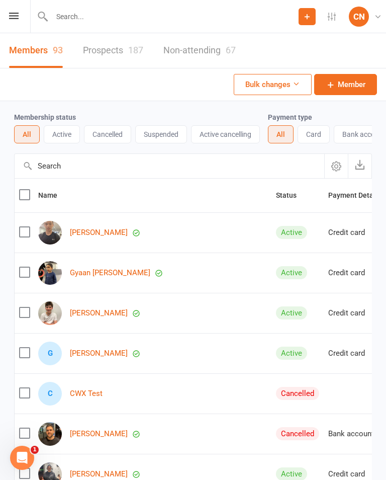
click at [10, 16] on icon at bounding box center [14, 16] width 10 height 7
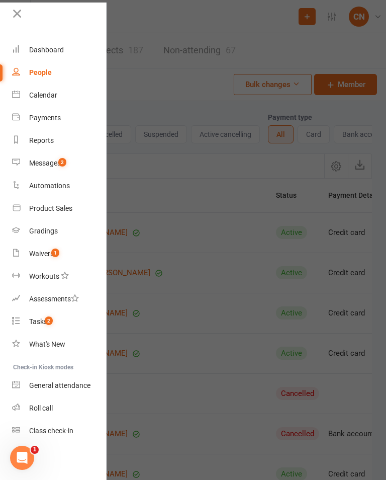
scroll to position [4, 0]
click at [35, 249] on div "Waivers" at bounding box center [41, 253] width 25 height 8
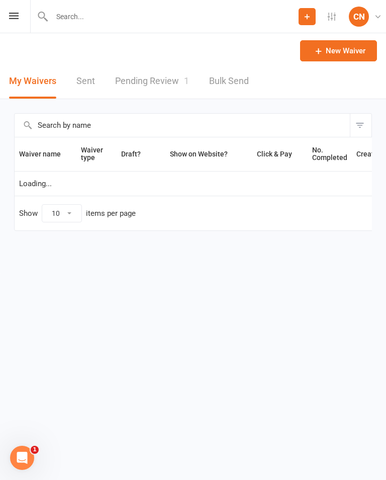
click at [333, 51] on link "New Waiver" at bounding box center [338, 50] width 77 height 21
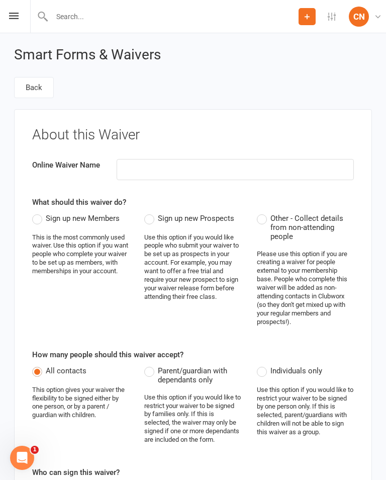
click at [147, 371] on label "Parent/guardian with dependants only" at bounding box center [192, 375] width 97 height 20
click at [147, 365] on input "Parent/guardian with dependants only" at bounding box center [147, 365] width 7 height 0
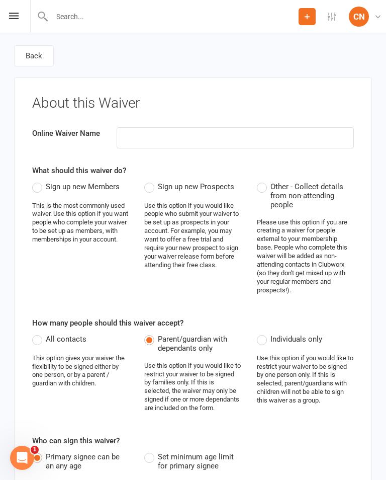
scroll to position [36, 0]
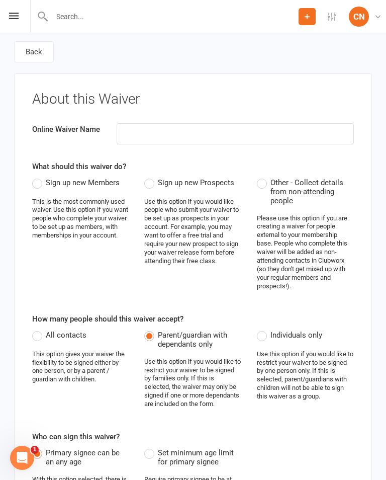
click at [262, 335] on label "Individuals only" at bounding box center [289, 335] width 65 height 12
click at [262, 329] on input "Individuals only" at bounding box center [260, 329] width 7 height 0
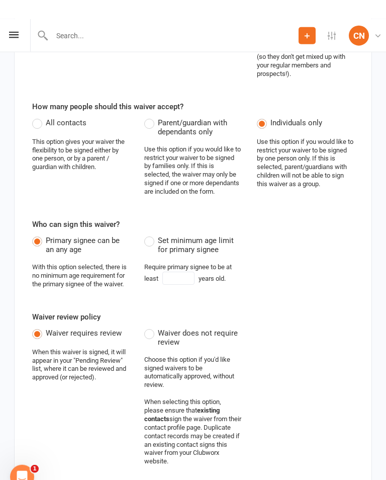
scroll to position [0, 0]
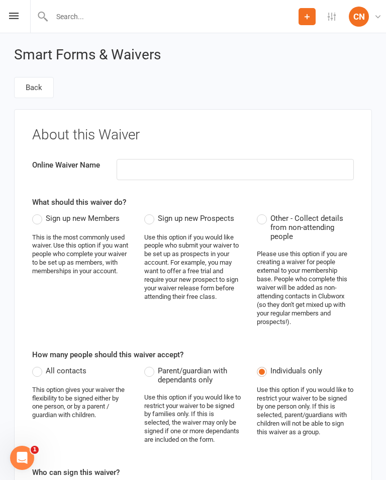
click at [31, 87] on link "Back" at bounding box center [34, 87] width 40 height 21
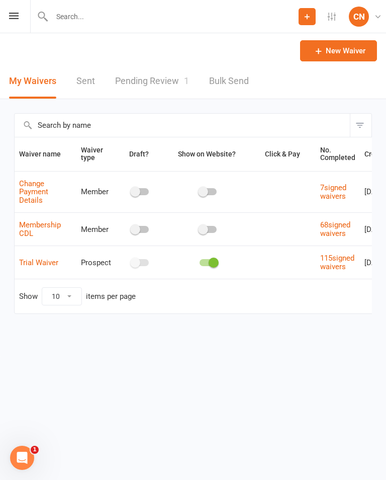
click at [348, 52] on link "New Waiver" at bounding box center [338, 50] width 77 height 21
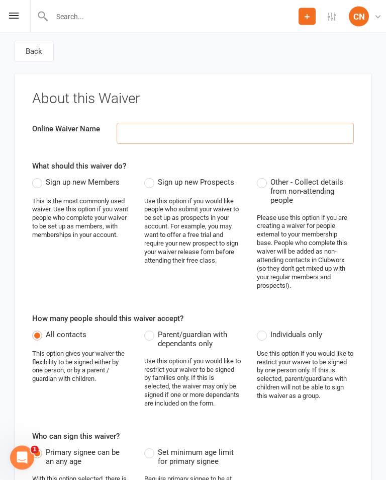
scroll to position [38, 0]
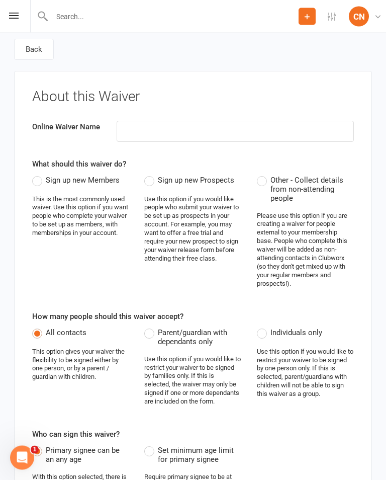
click at [151, 183] on label "Sign up new Prospects" at bounding box center [189, 181] width 90 height 12
click at [151, 175] on input "Sign up new Prospects" at bounding box center [147, 175] width 7 height 0
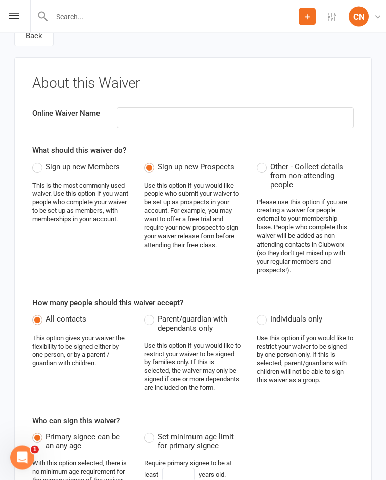
scroll to position [84, 0]
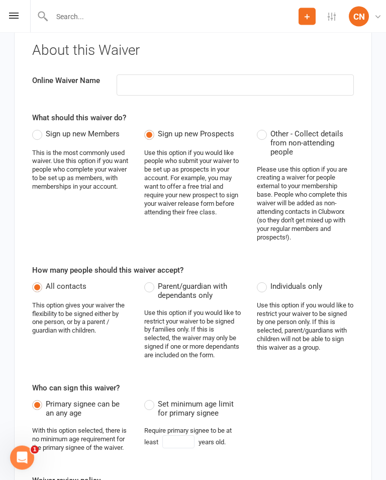
click at [265, 281] on label "Individuals only" at bounding box center [289, 287] width 65 height 12
click at [264, 281] on input "Individuals only" at bounding box center [260, 281] width 7 height 0
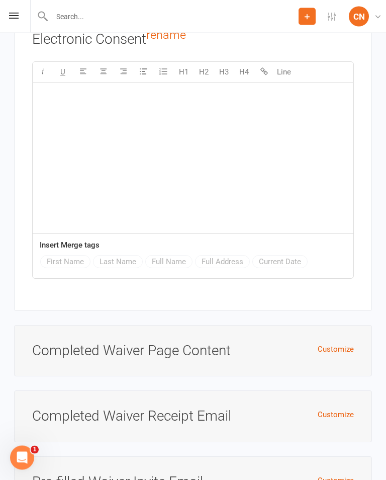
scroll to position [2522, 0]
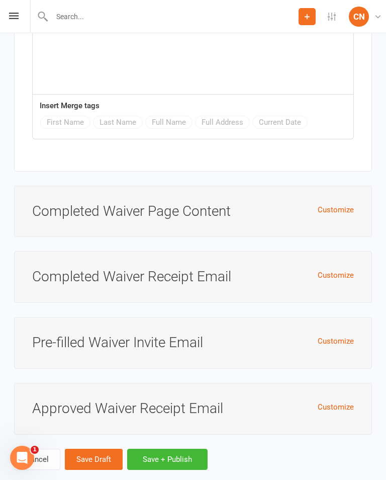
click at [206, 349] on div "Customize Pre-filled Waiver Invite Email" at bounding box center [193, 343] width 358 height 52
click at [205, 344] on h3 "Pre-filled Waiver Invite Email" at bounding box center [193, 343] width 322 height 16
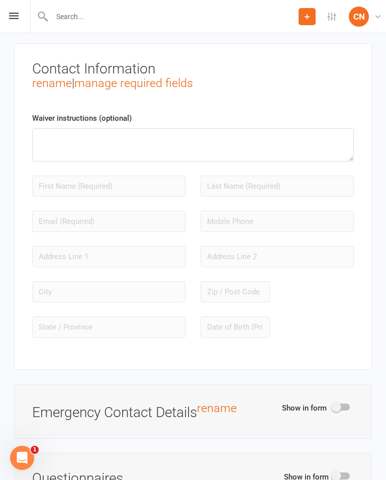
scroll to position [976, 0]
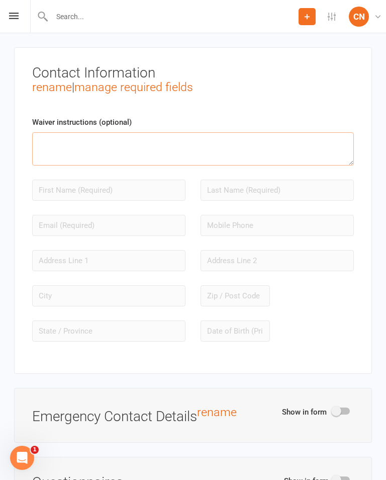
click at [66, 141] on textarea at bounding box center [193, 148] width 322 height 33
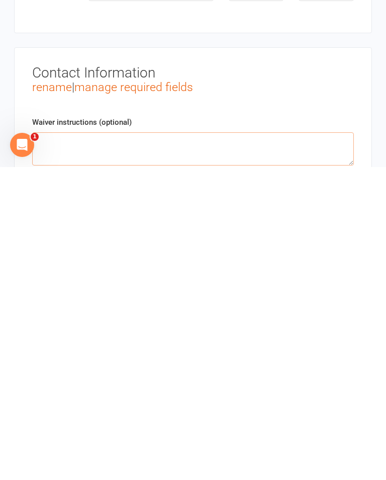
scroll to position [636, 0]
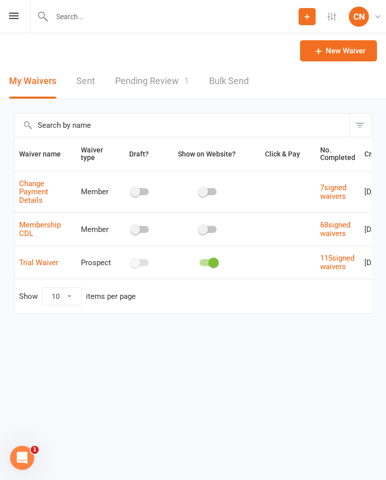
click at [355, 52] on link "New Waiver" at bounding box center [338, 50] width 77 height 21
click at [37, 267] on link "Trial Waiver" at bounding box center [38, 262] width 39 height 9
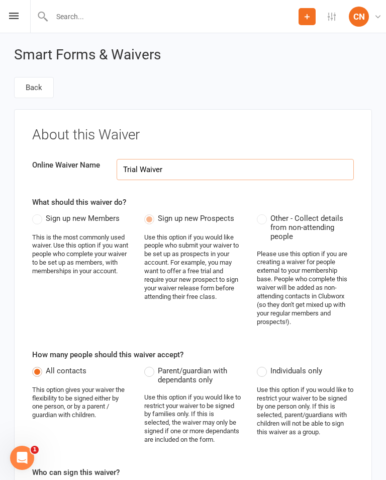
select select "applies_to_primary_signee"
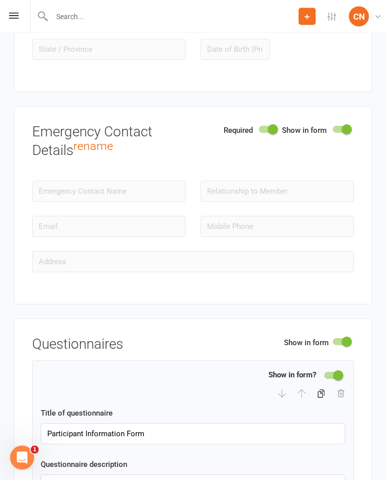
scroll to position [1257, 0]
click at [124, 195] on input "text" at bounding box center [108, 191] width 153 height 21
click at [286, 200] on input "text" at bounding box center [277, 191] width 153 height 21
click at [289, 196] on input "text" at bounding box center [277, 191] width 153 height 21
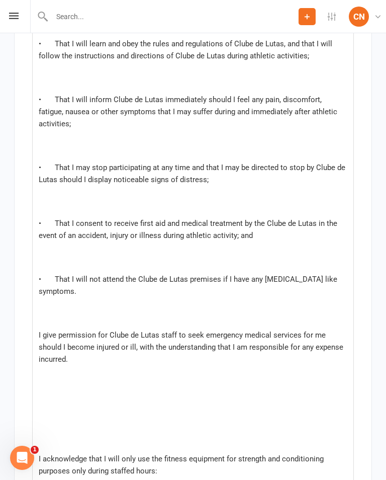
scroll to position [10787, 0]
